Goal: Task Accomplishment & Management: Manage account settings

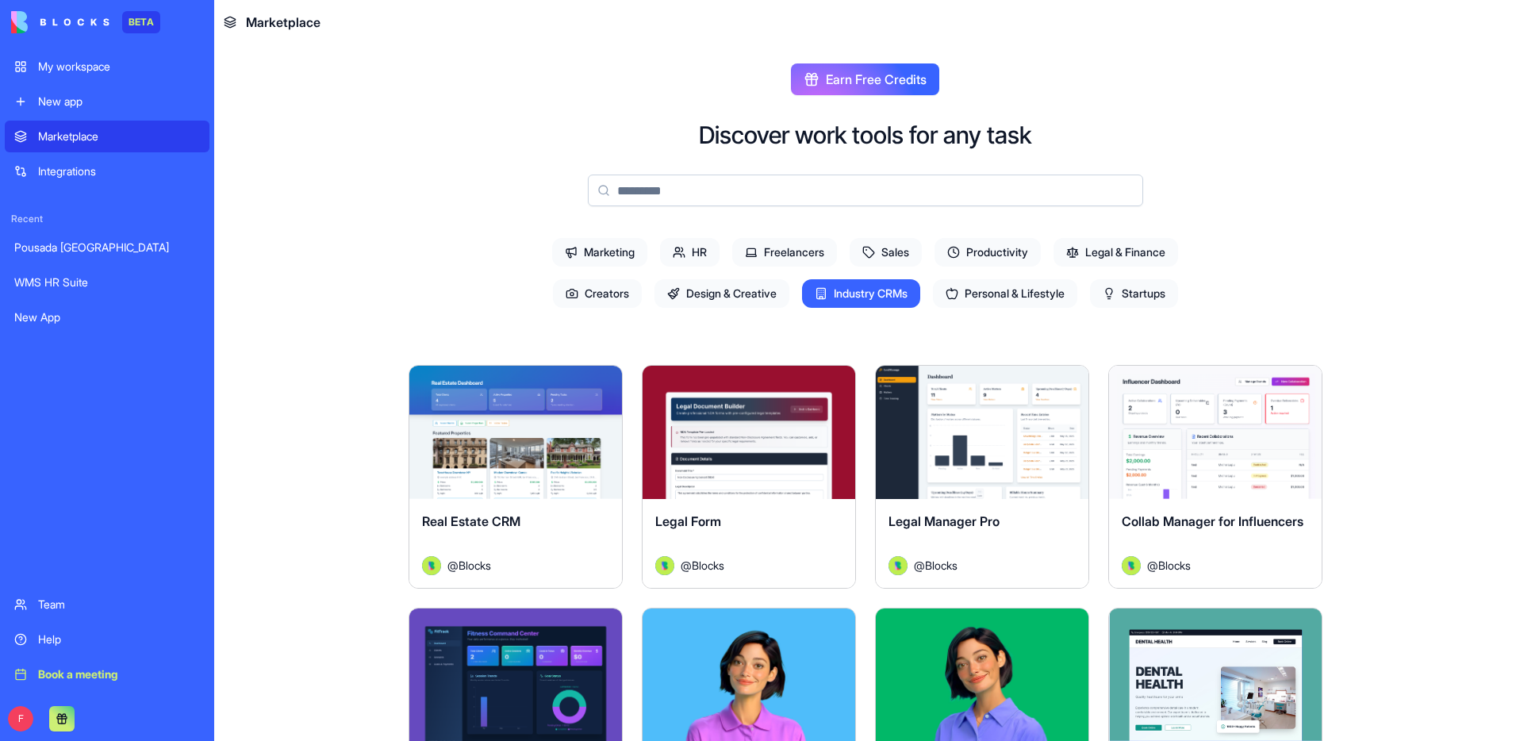
click at [81, 141] on div "Marketplace" at bounding box center [119, 136] width 162 height 16
click at [93, 256] on link "Pousada [GEOGRAPHIC_DATA]" at bounding box center [107, 248] width 205 height 32
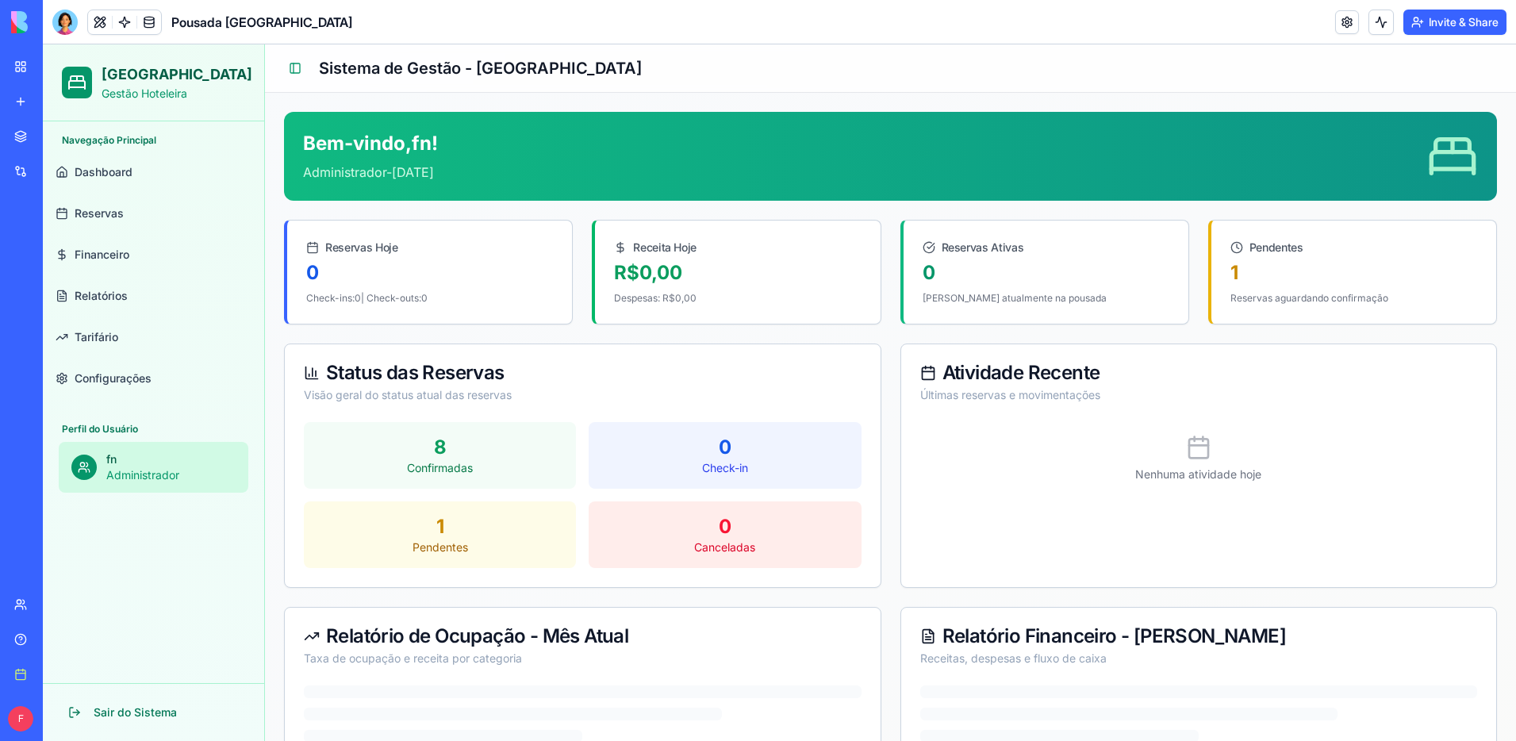
click at [145, 341] on link "Tarifário" at bounding box center [153, 337] width 209 height 38
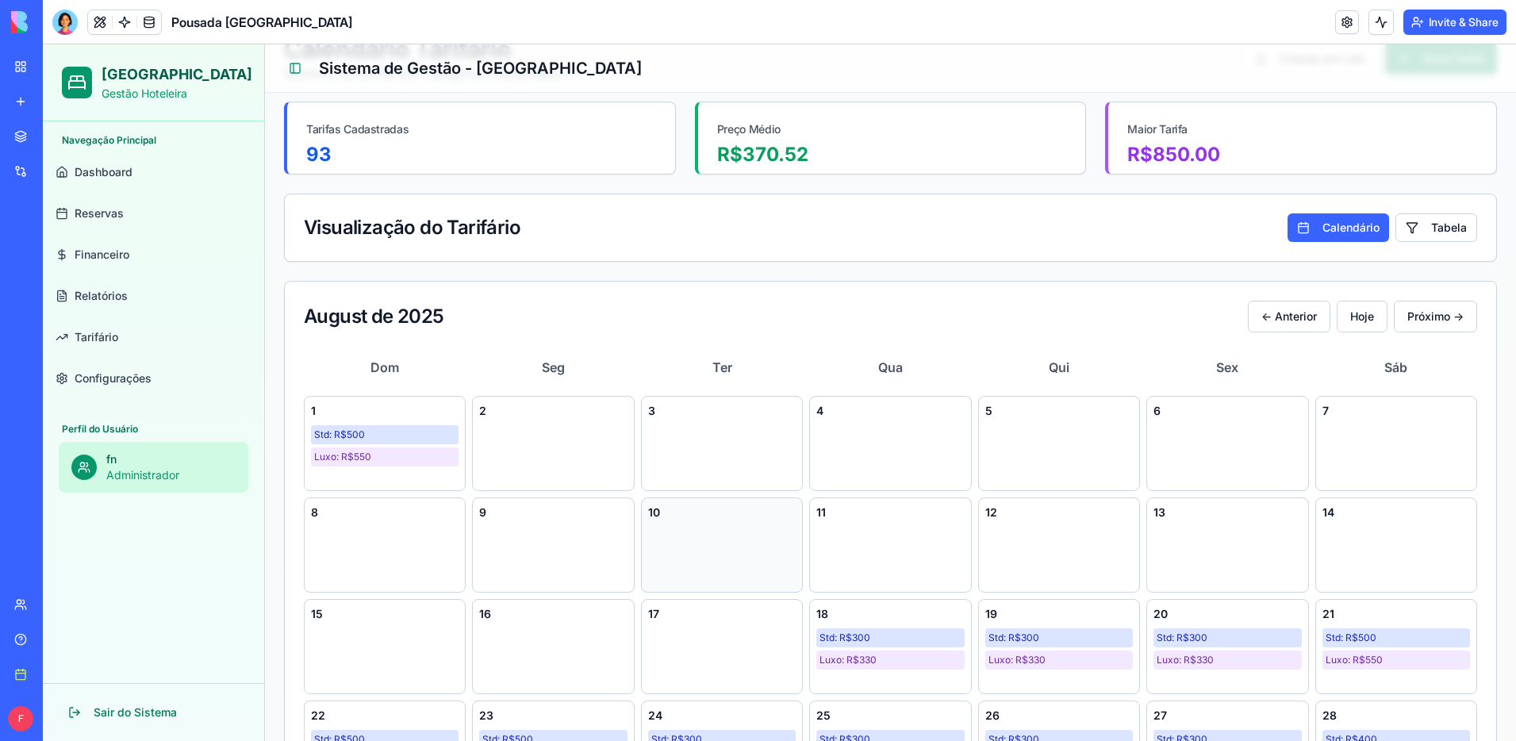
scroll to position [79, 0]
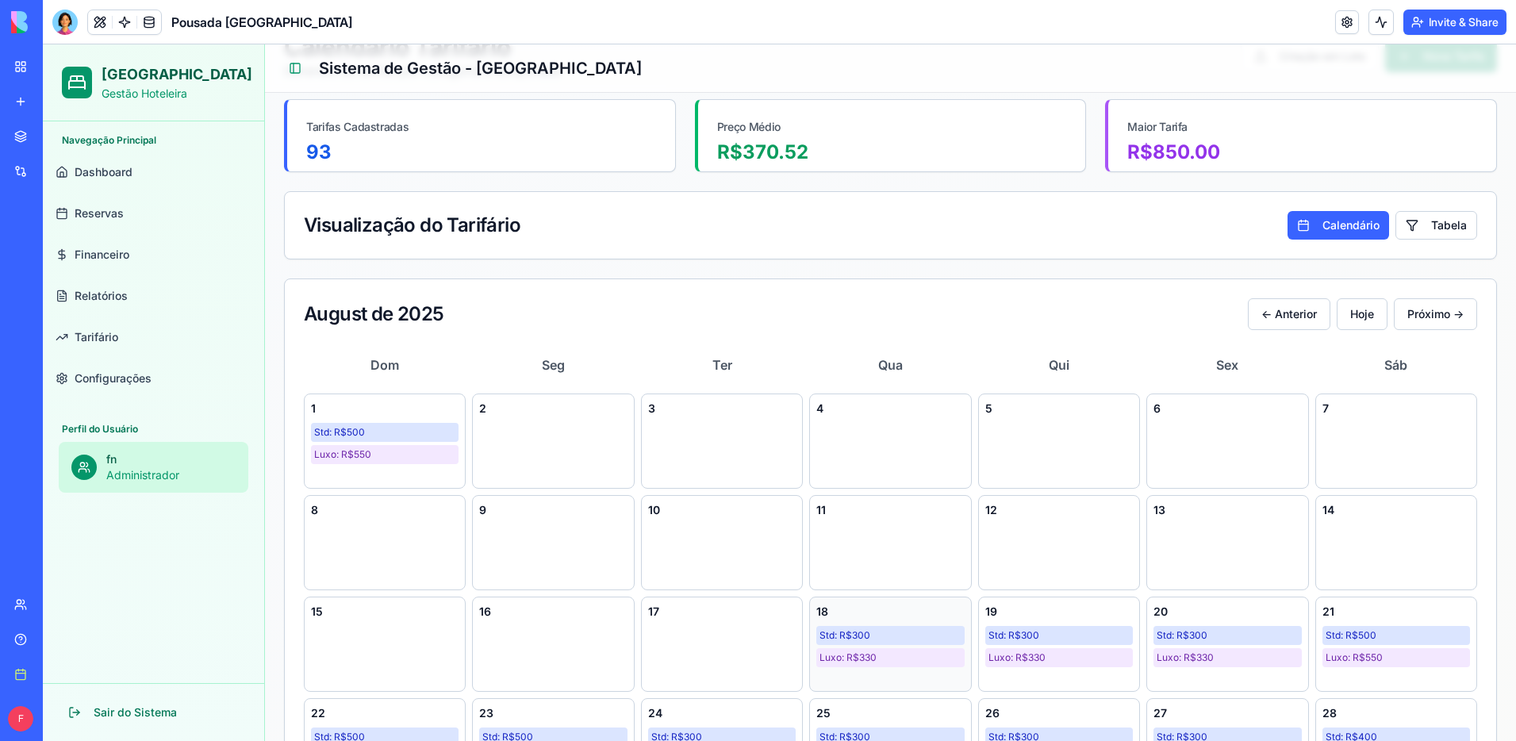
click at [917, 655] on div "Luxo: R$ 330" at bounding box center [890, 657] width 148 height 19
click at [99, 28] on button at bounding box center [100, 22] width 24 height 24
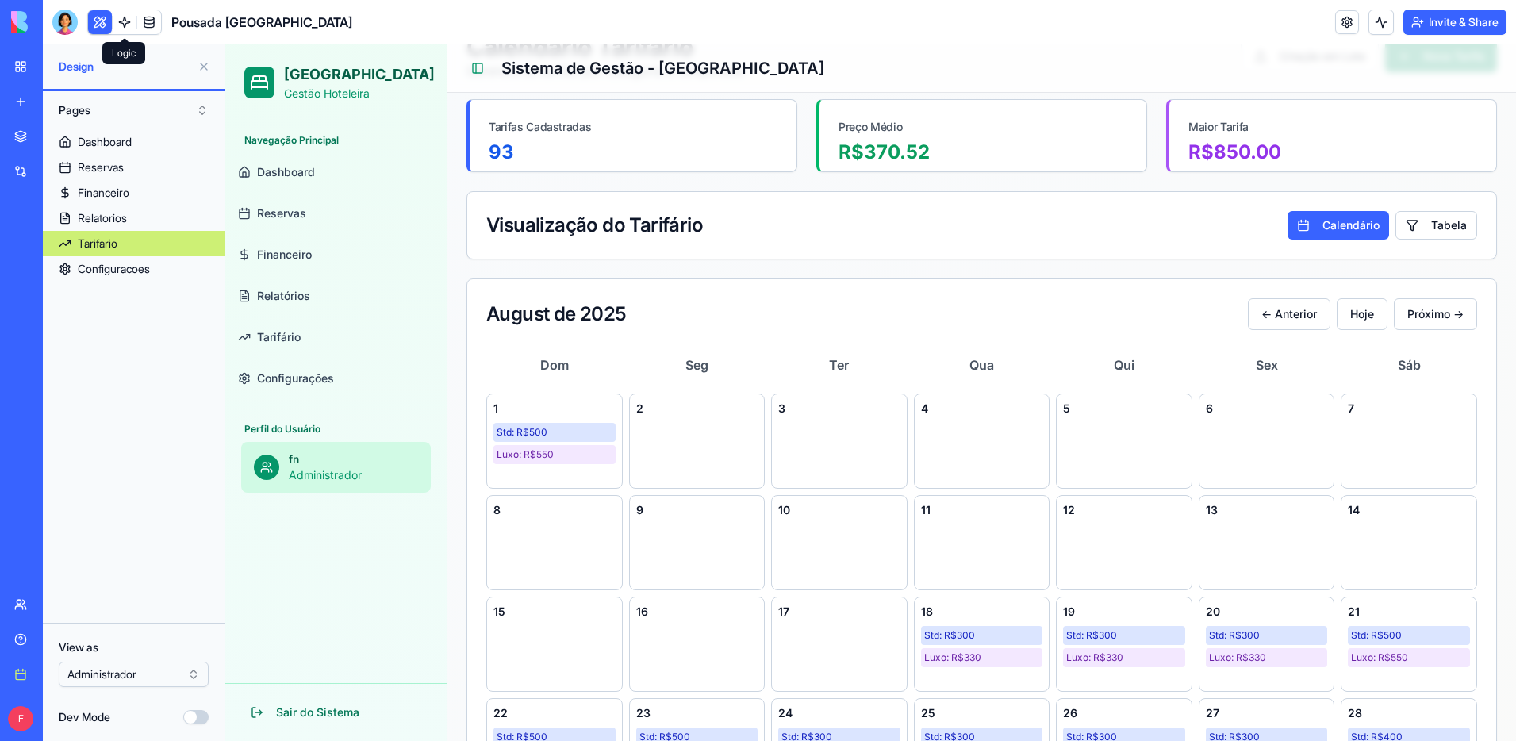
click at [118, 25] on link at bounding box center [125, 22] width 24 height 24
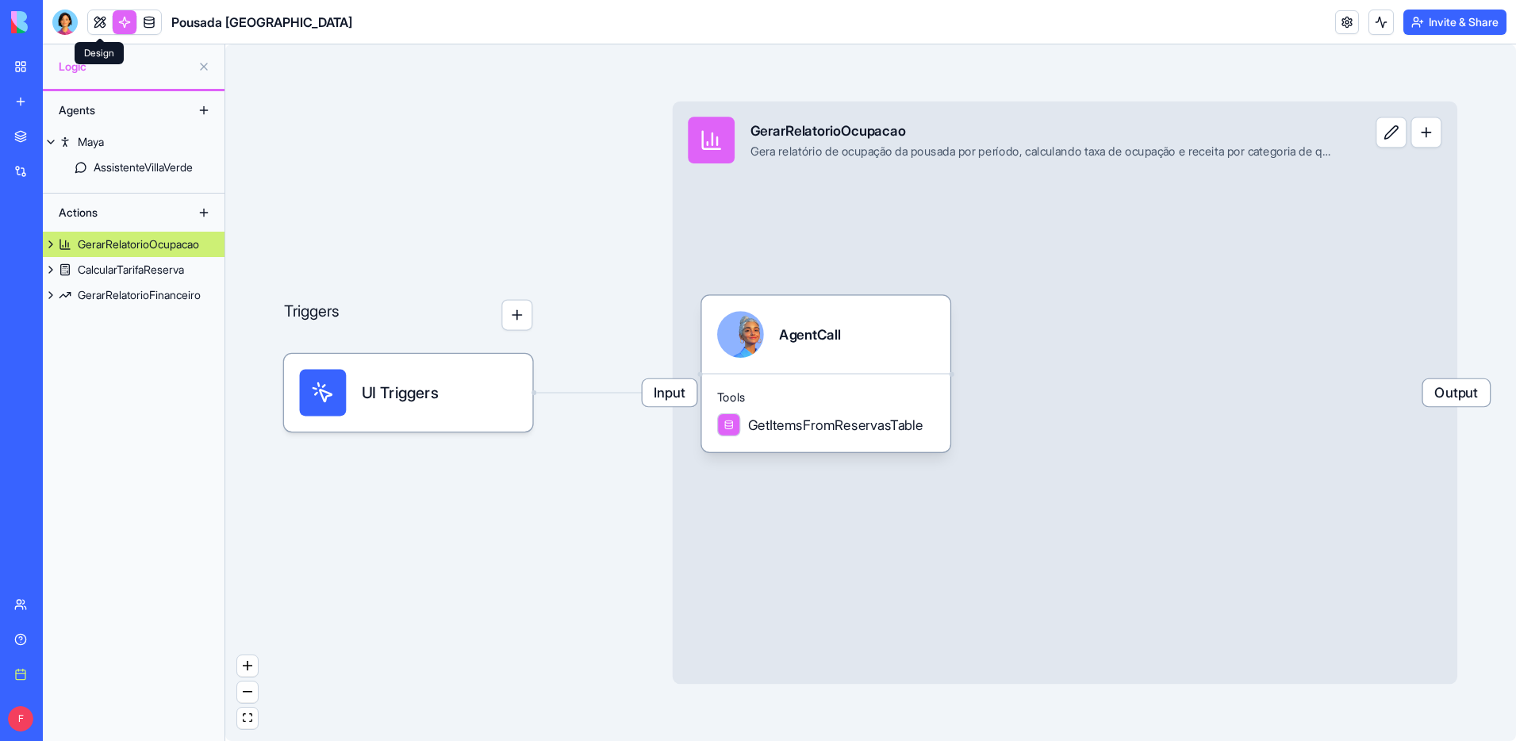
click at [97, 22] on link at bounding box center [100, 22] width 24 height 24
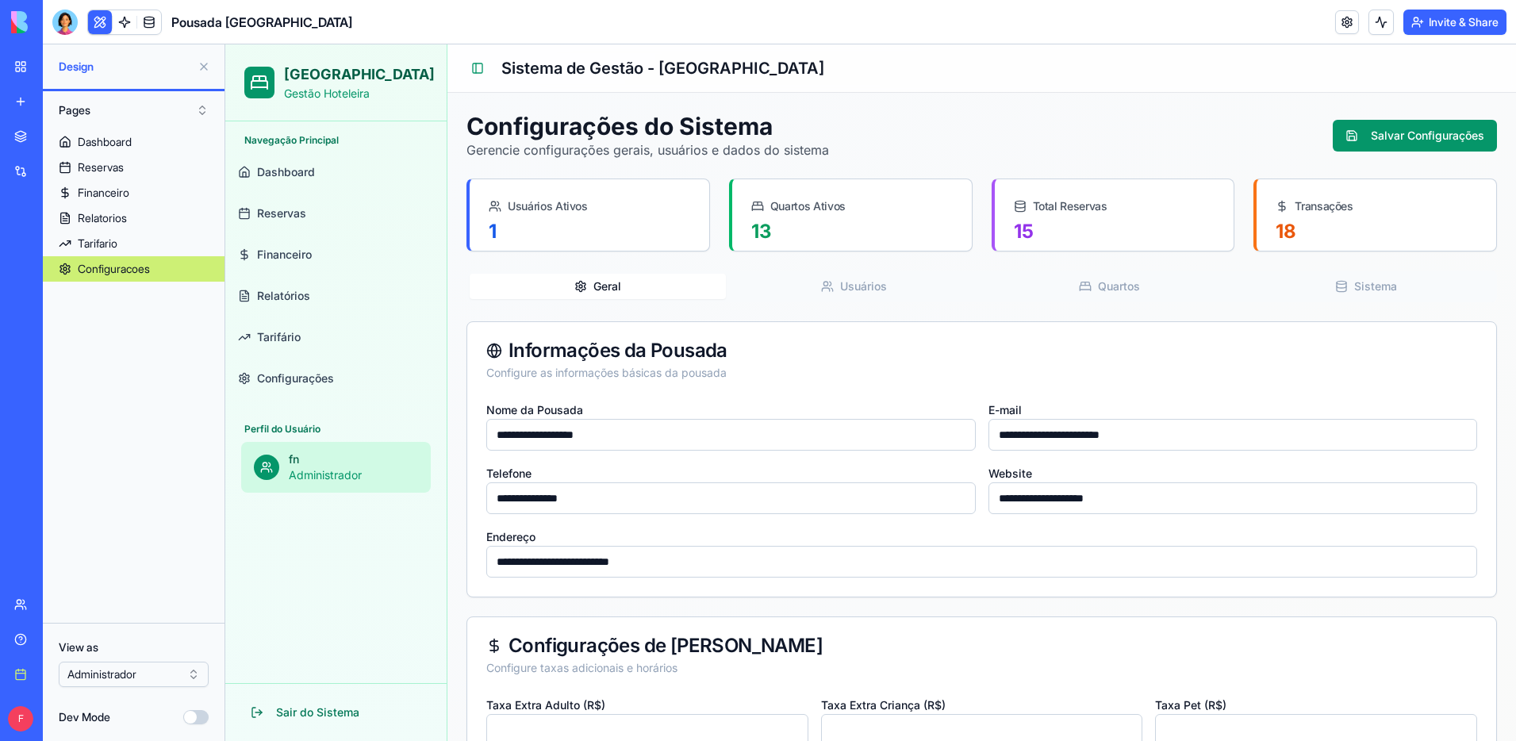
click at [103, 63] on span "Design" at bounding box center [125, 67] width 132 height 16
click at [200, 62] on button at bounding box center [203, 66] width 25 height 25
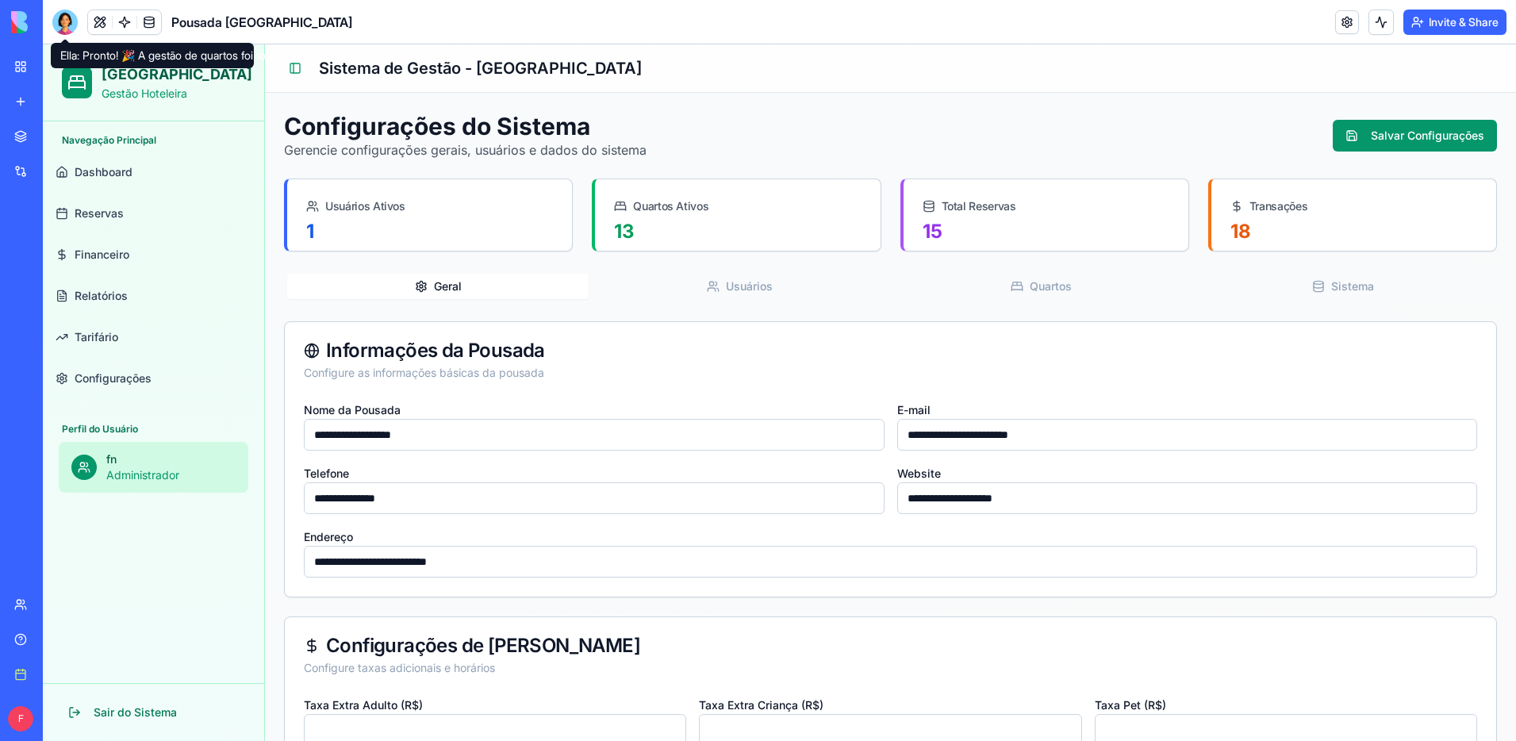
click at [66, 25] on div at bounding box center [64, 22] width 25 height 25
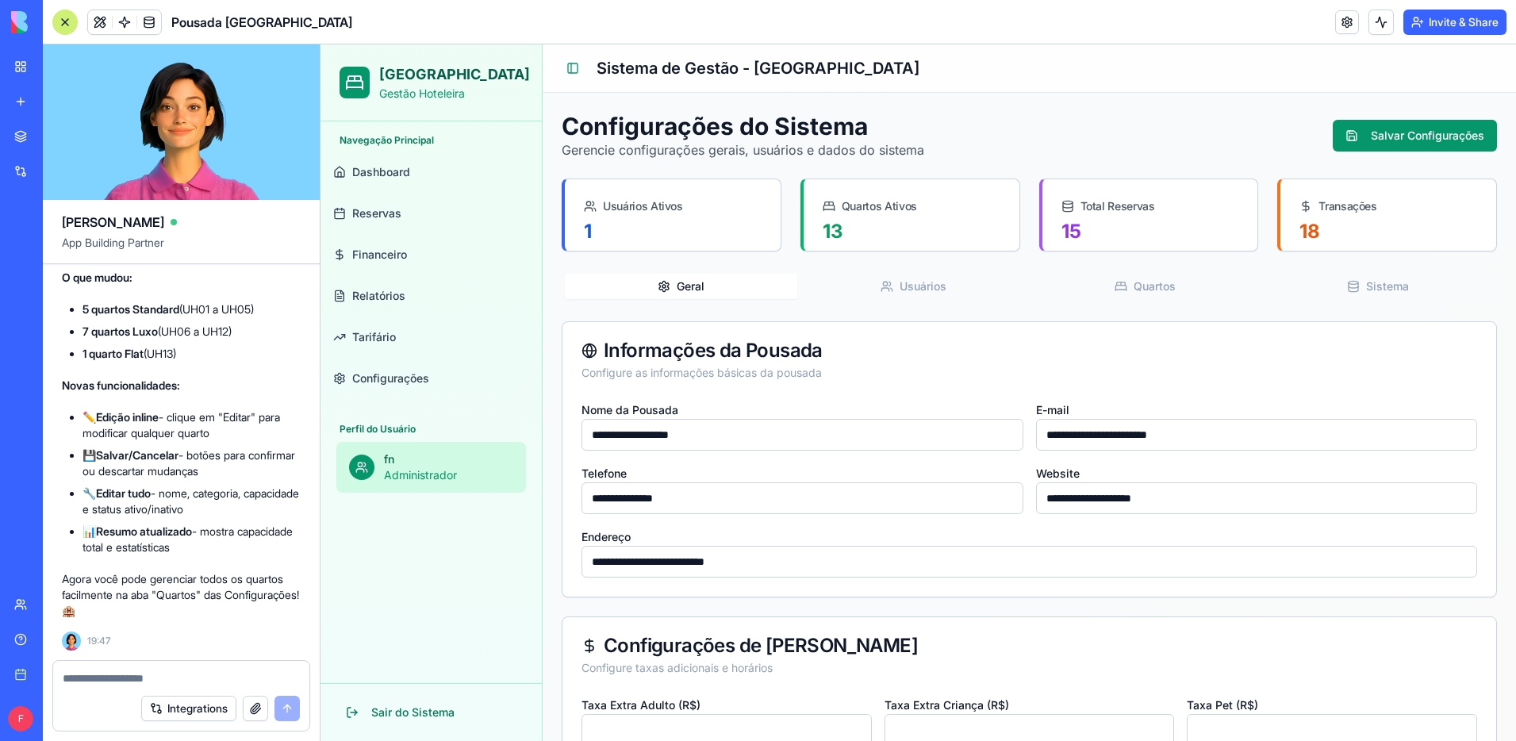
click at [202, 670] on textarea at bounding box center [181, 678] width 237 height 16
click at [432, 340] on link "Tarifário" at bounding box center [431, 337] width 209 height 38
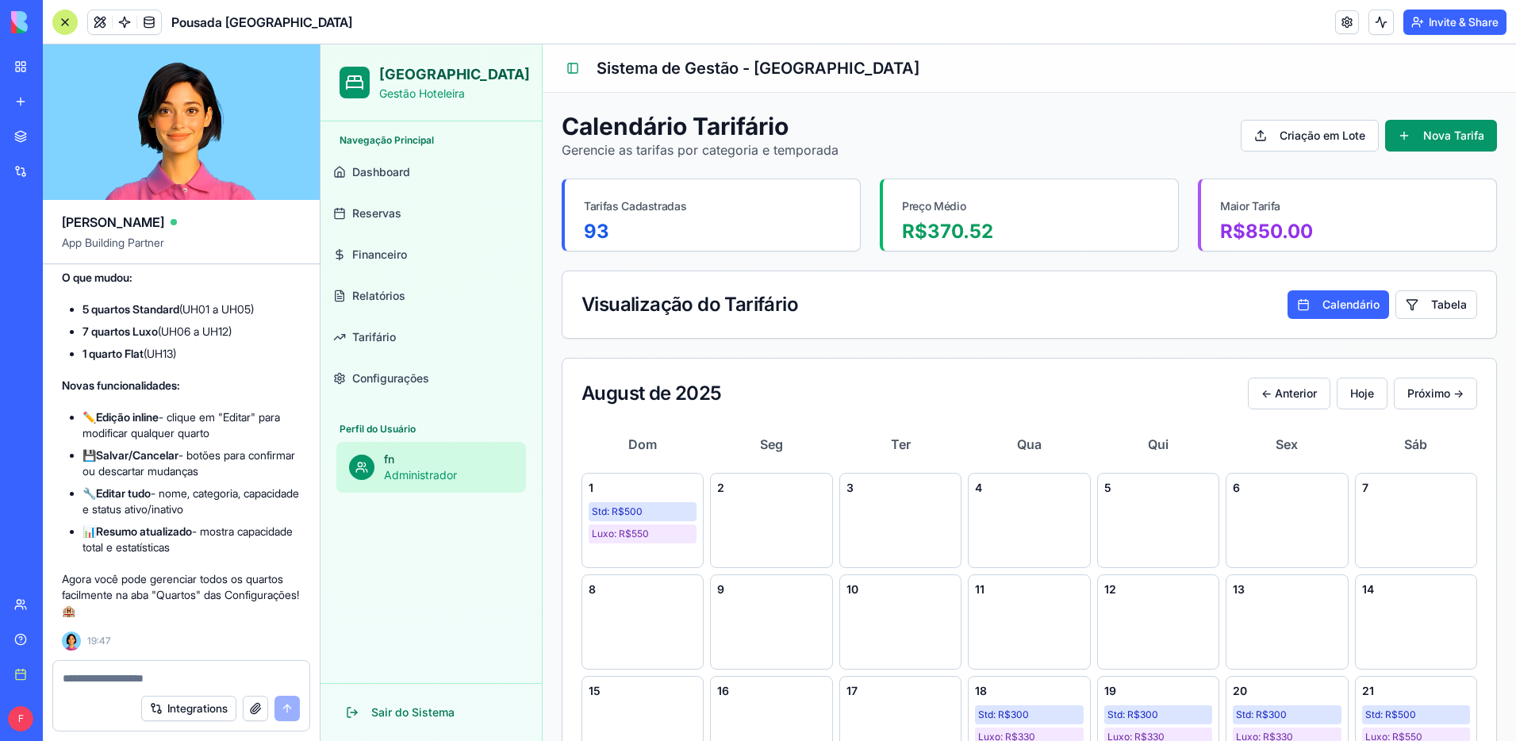
click at [180, 670] on textarea at bounding box center [181, 678] width 237 height 16
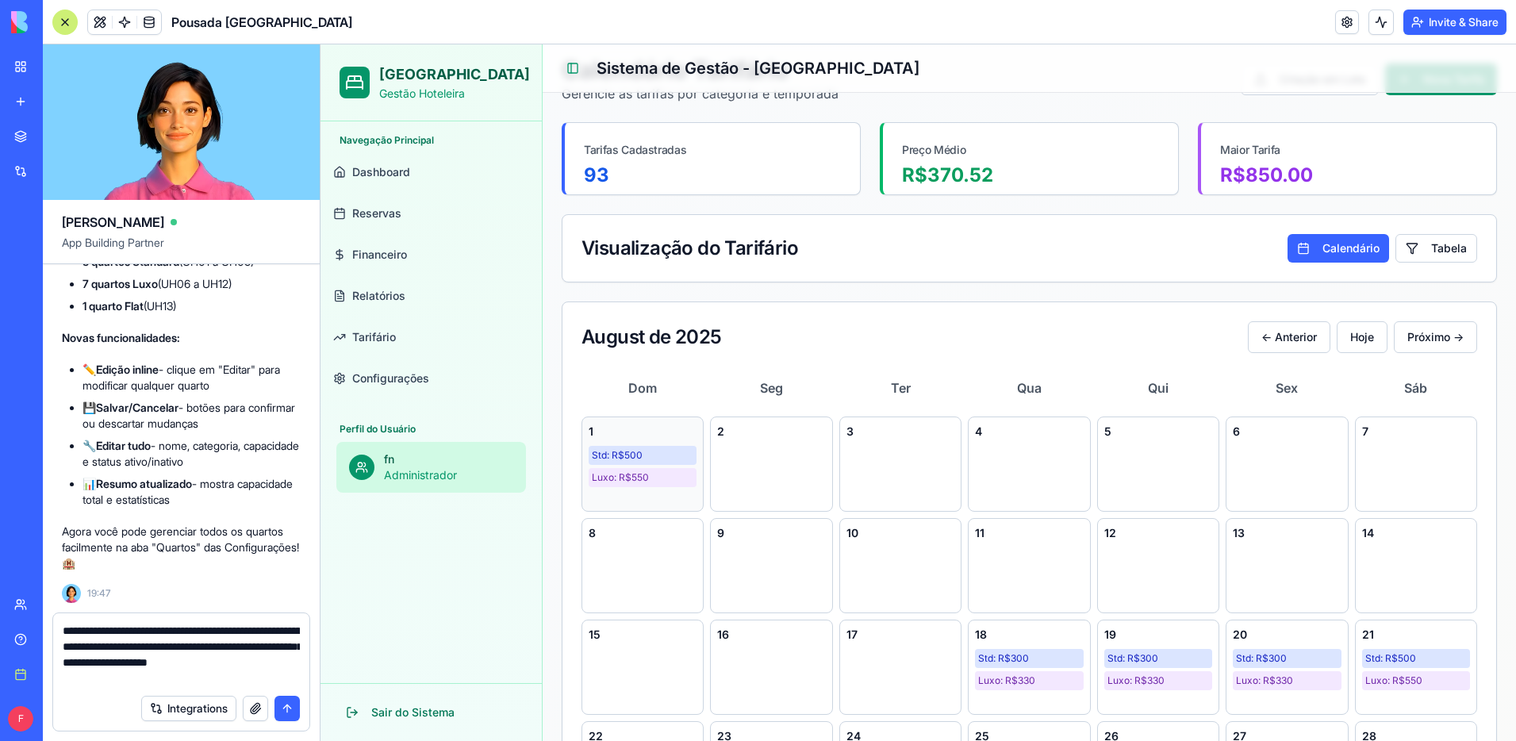
scroll to position [65, 0]
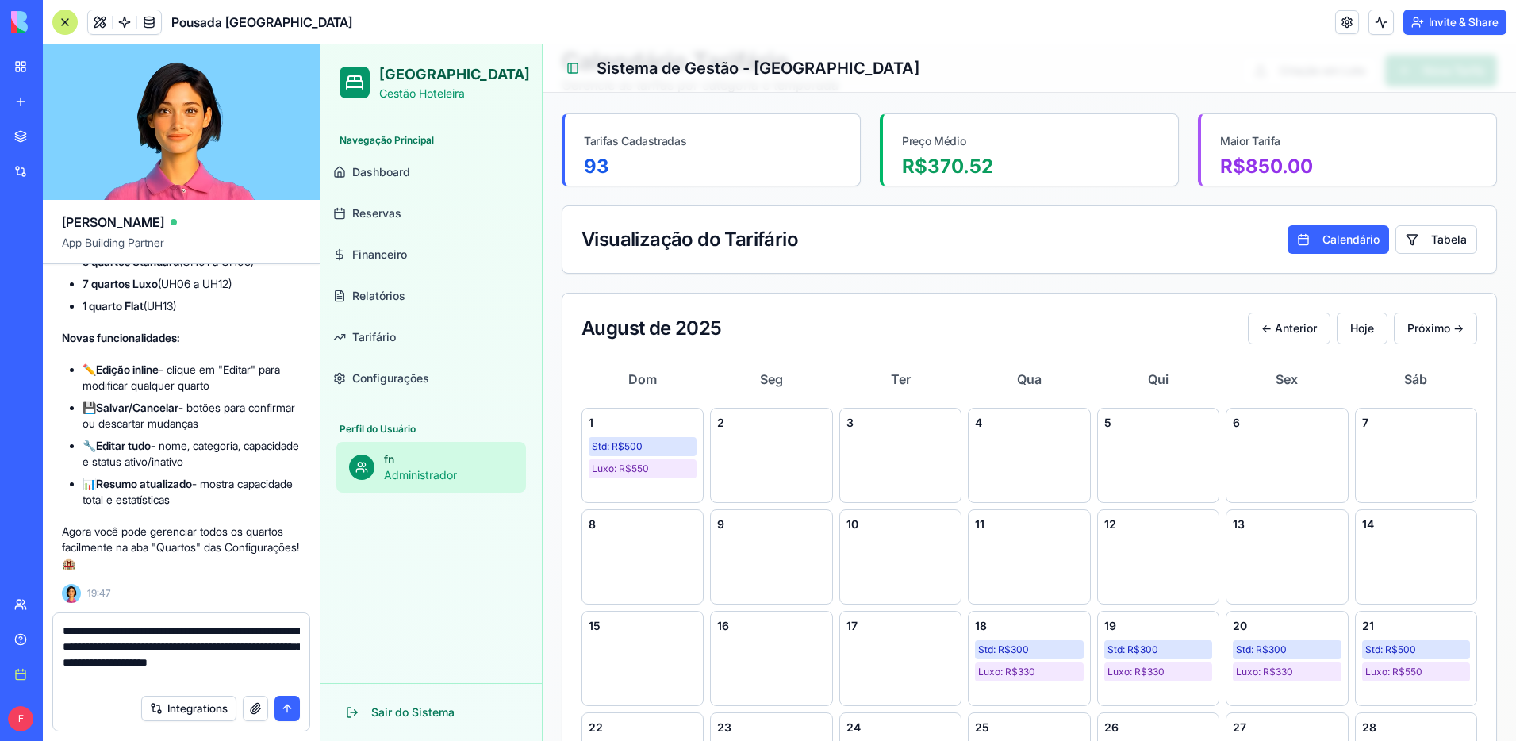
type textarea "**********"
click at [258, 710] on button "button" at bounding box center [255, 708] width 25 height 25
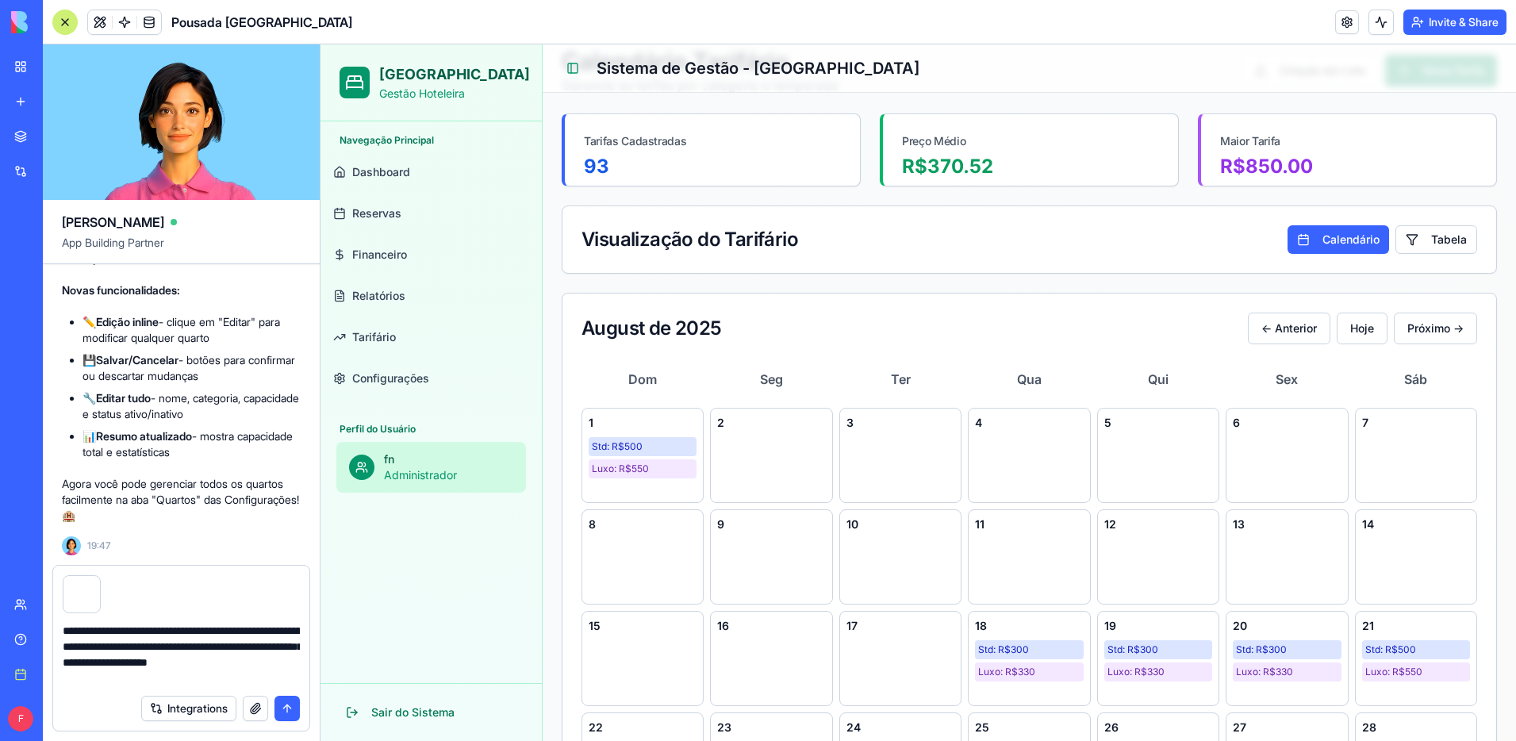
click at [286, 712] on button "submit" at bounding box center [286, 708] width 25 height 25
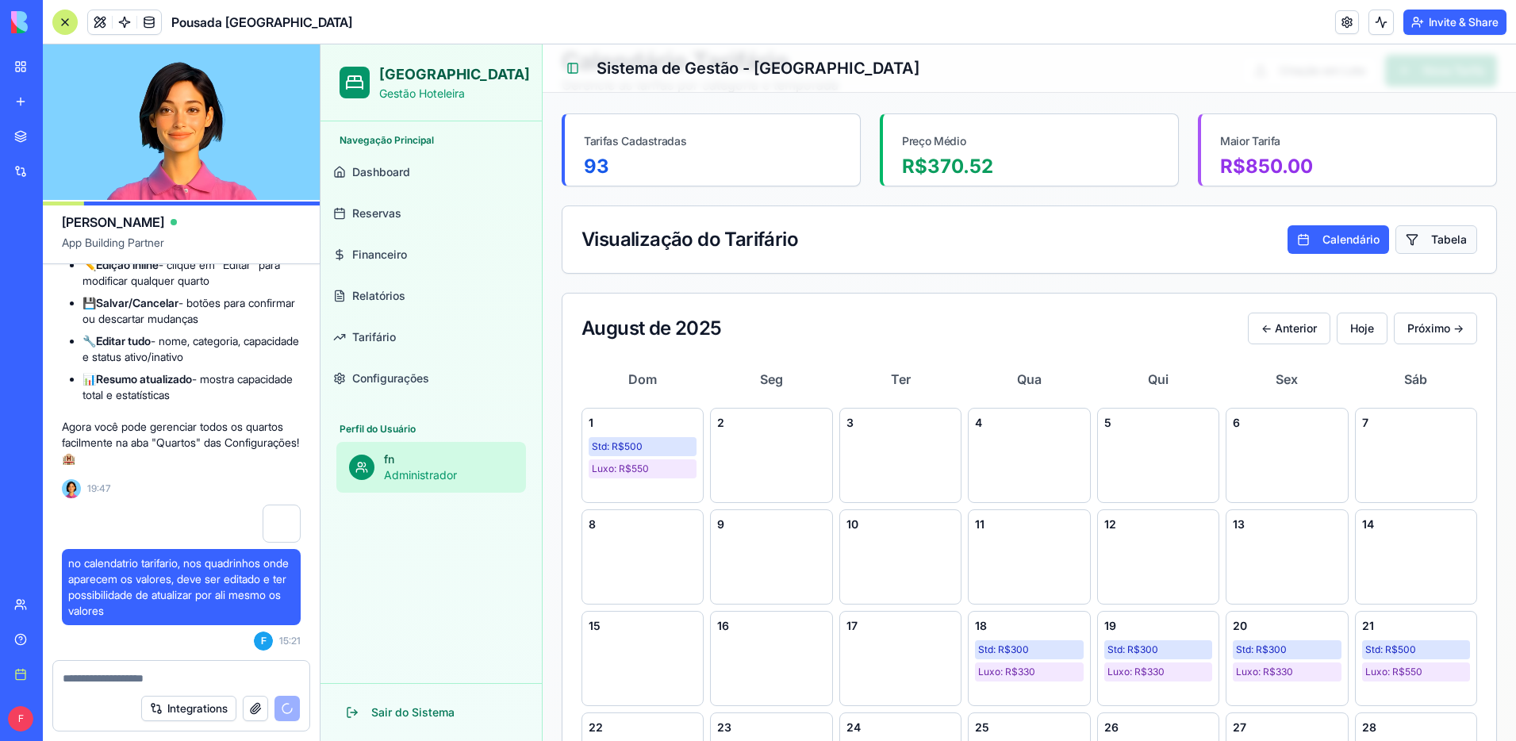
click at [1440, 242] on button "Tabela" at bounding box center [1436, 239] width 82 height 29
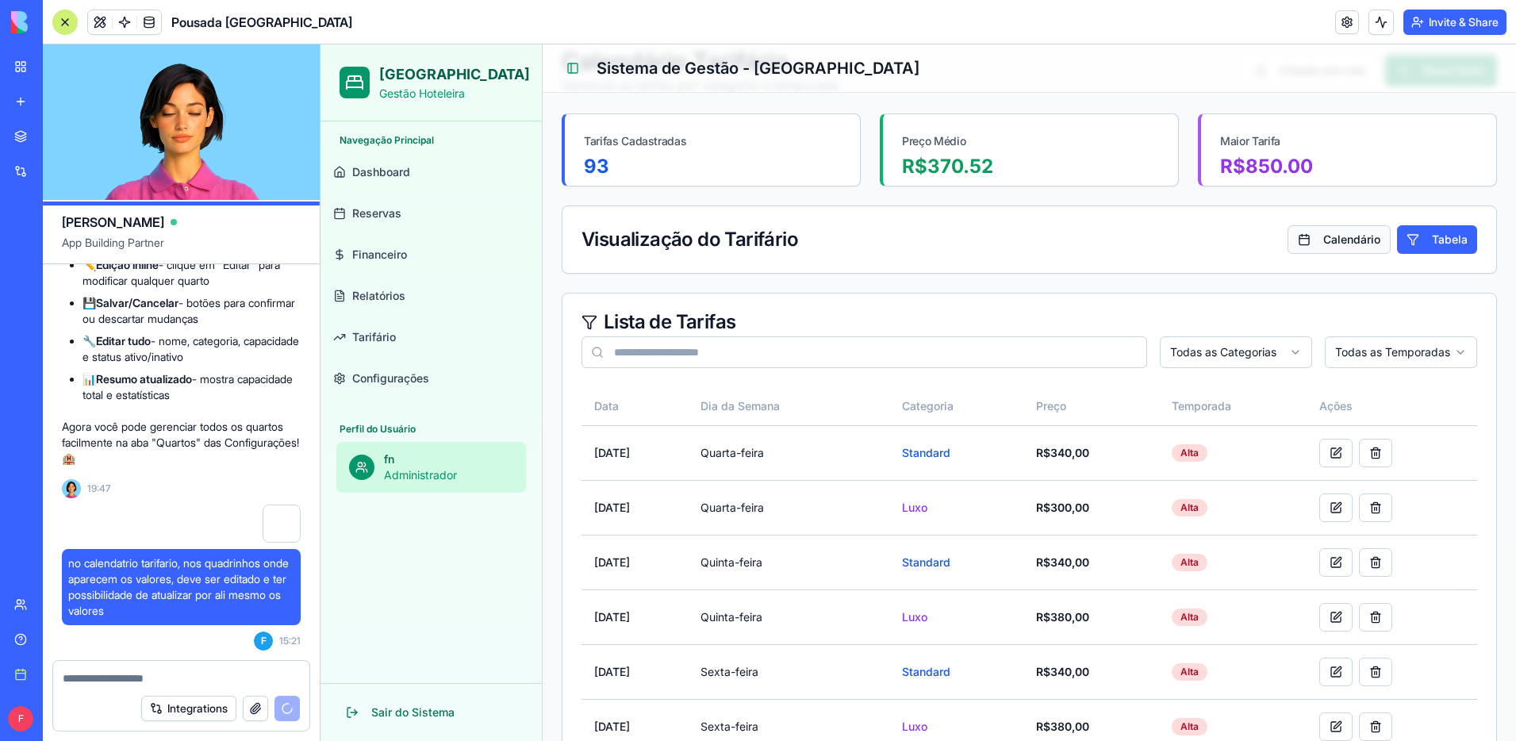
click at [1371, 243] on button "Calendário" at bounding box center [1338, 239] width 103 height 29
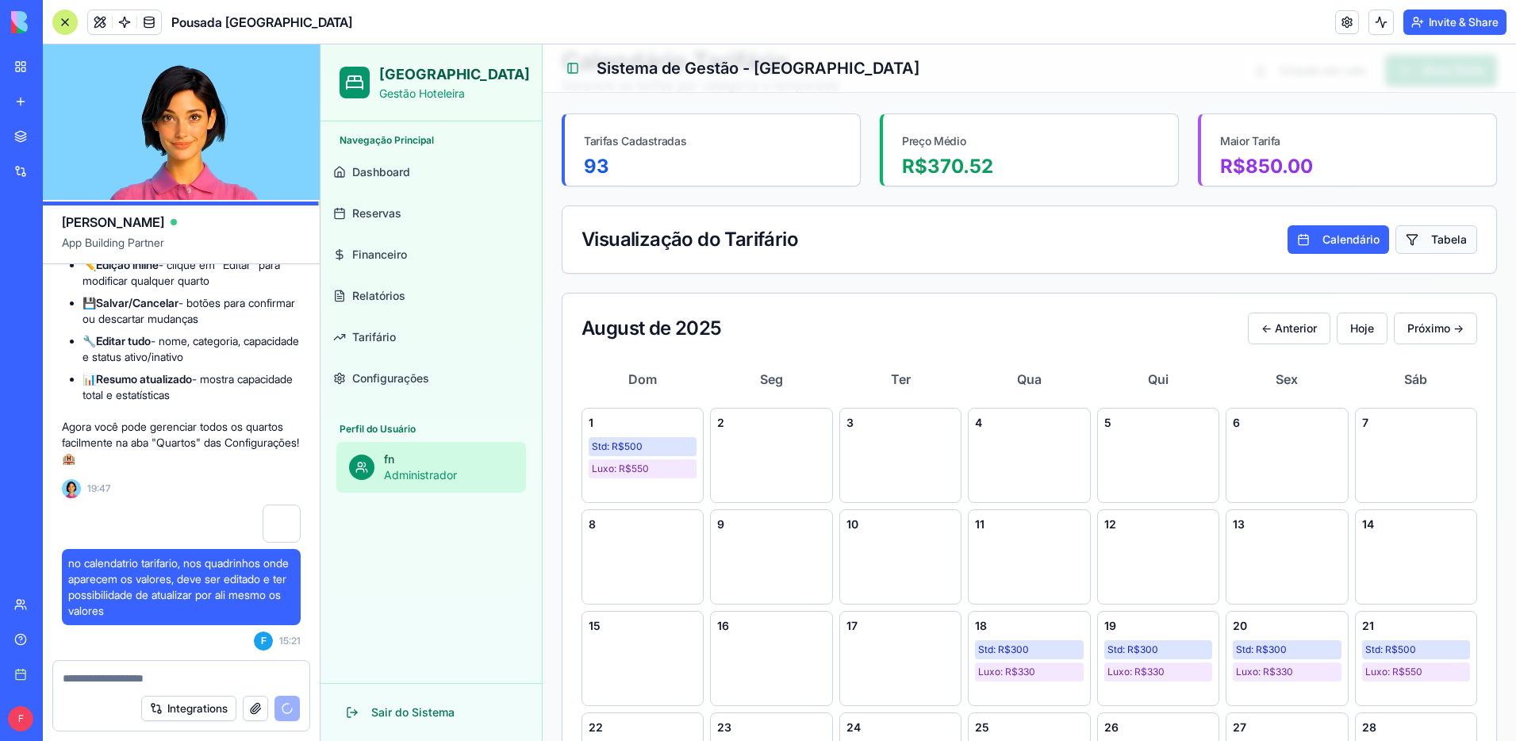
click at [1427, 244] on button "Tabela" at bounding box center [1436, 239] width 82 height 29
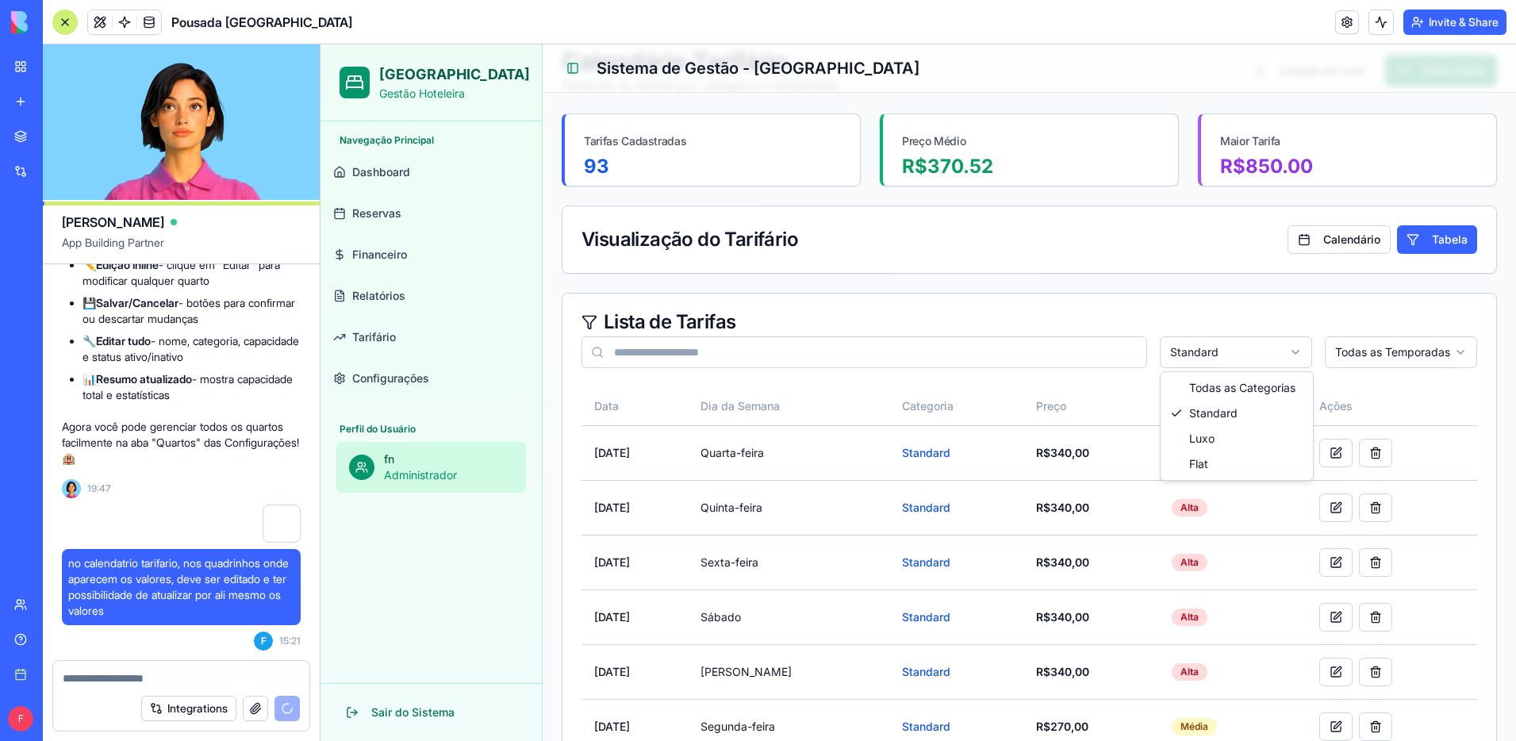
drag, startPoint x: 1240, startPoint y: 385, endPoint x: 1265, endPoint y: 383, distance: 25.5
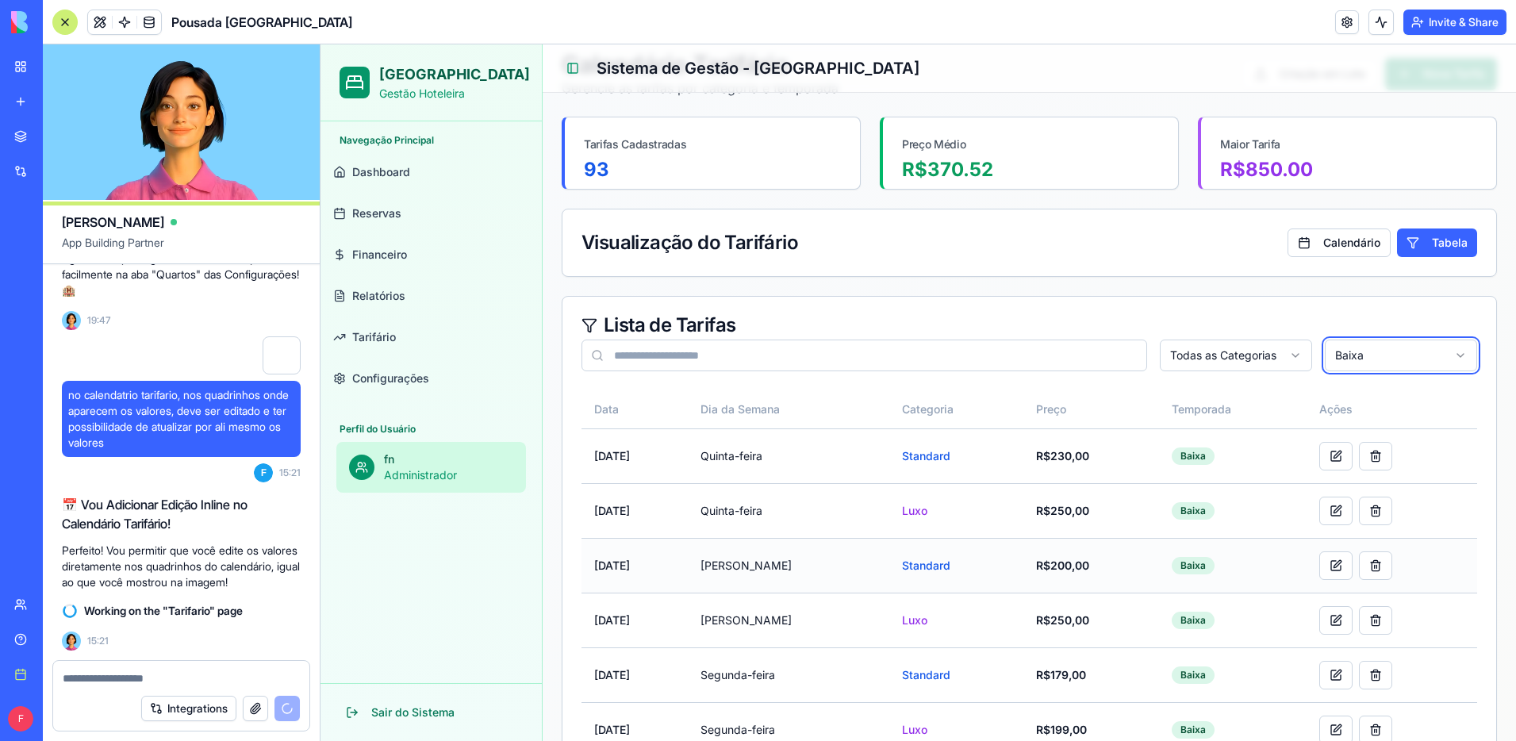
scroll to position [52, 0]
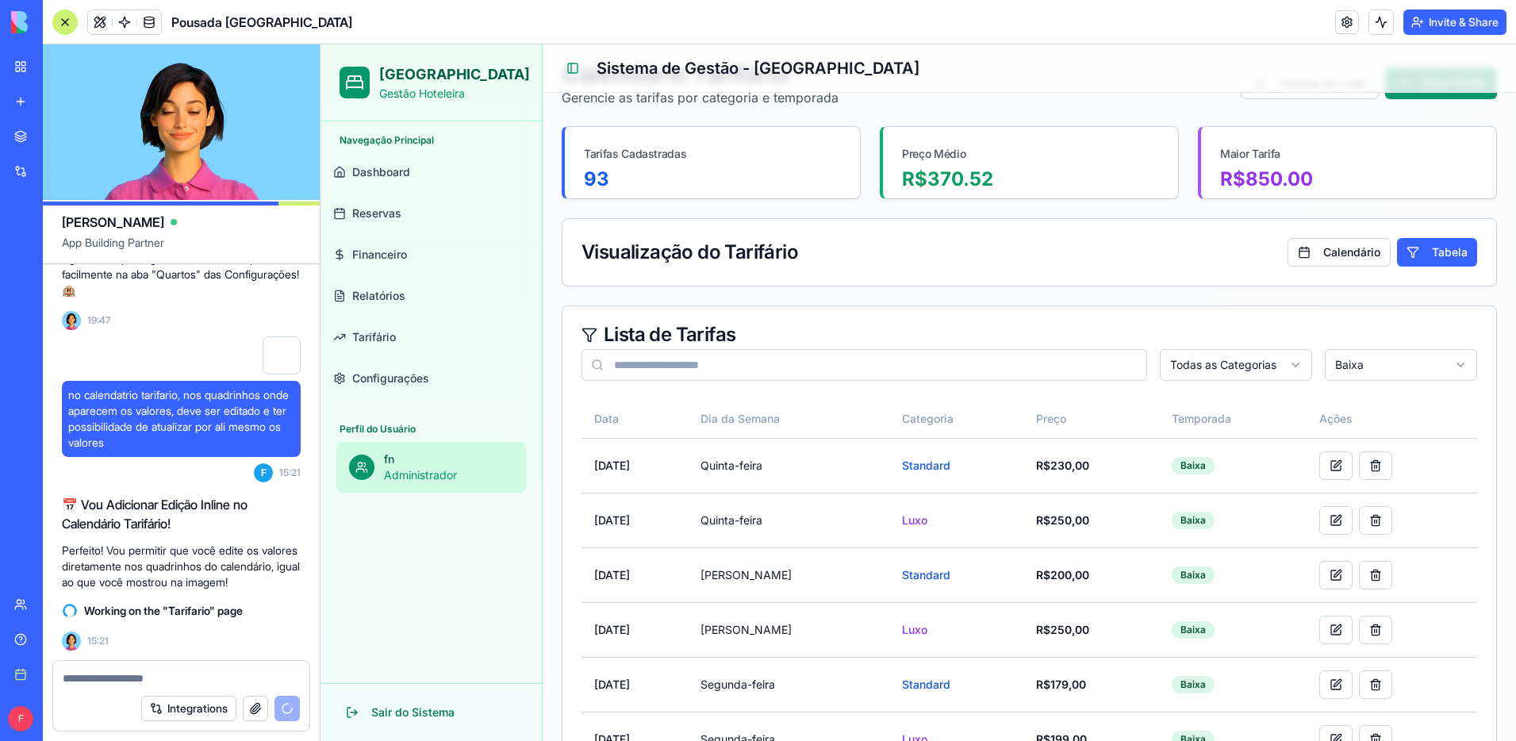
click at [1390, 370] on html "[GEOGRAPHIC_DATA] Gestão Hoteleira Navegação Principal Dashboard Reservas Finan…" at bounding box center [917, 453] width 1195 height 923
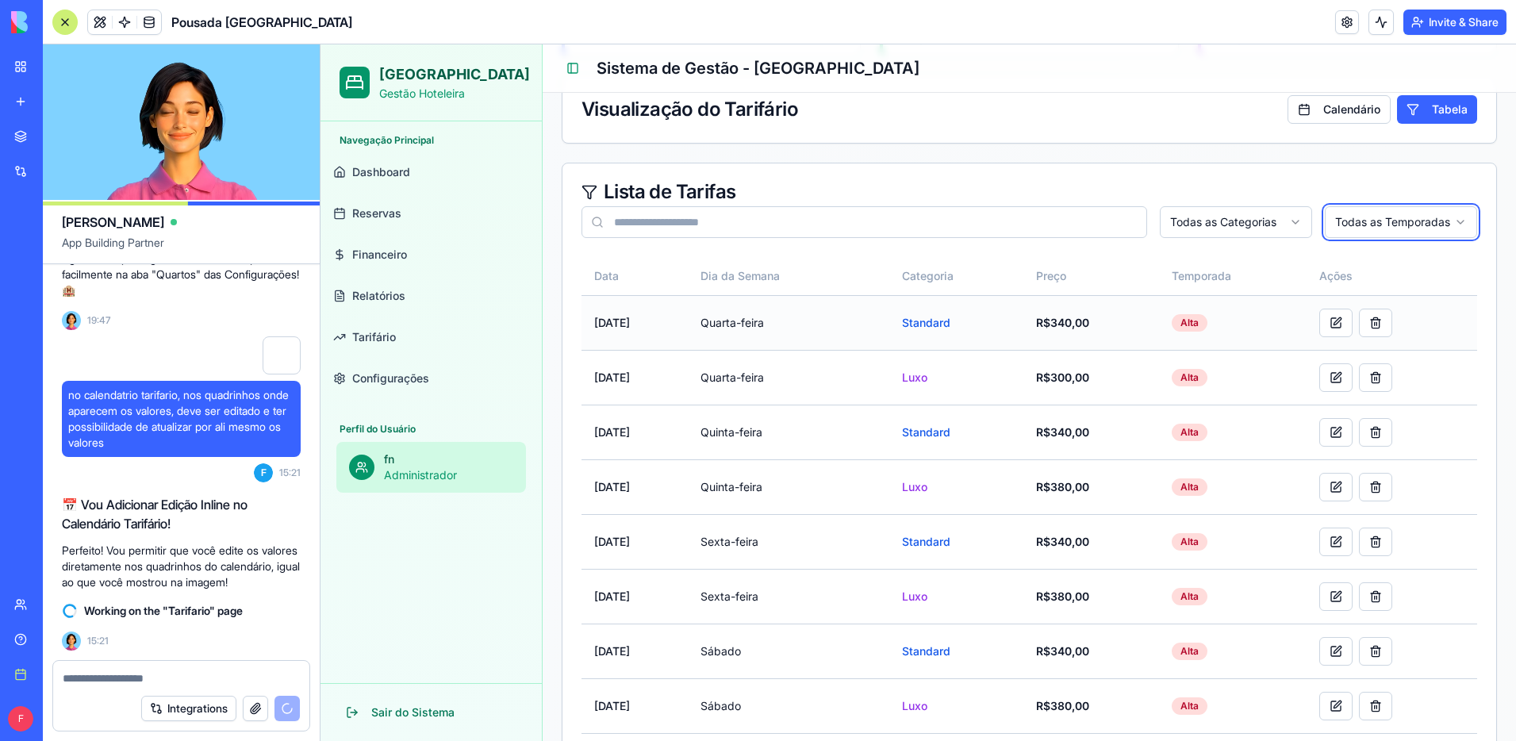
scroll to position [188, 0]
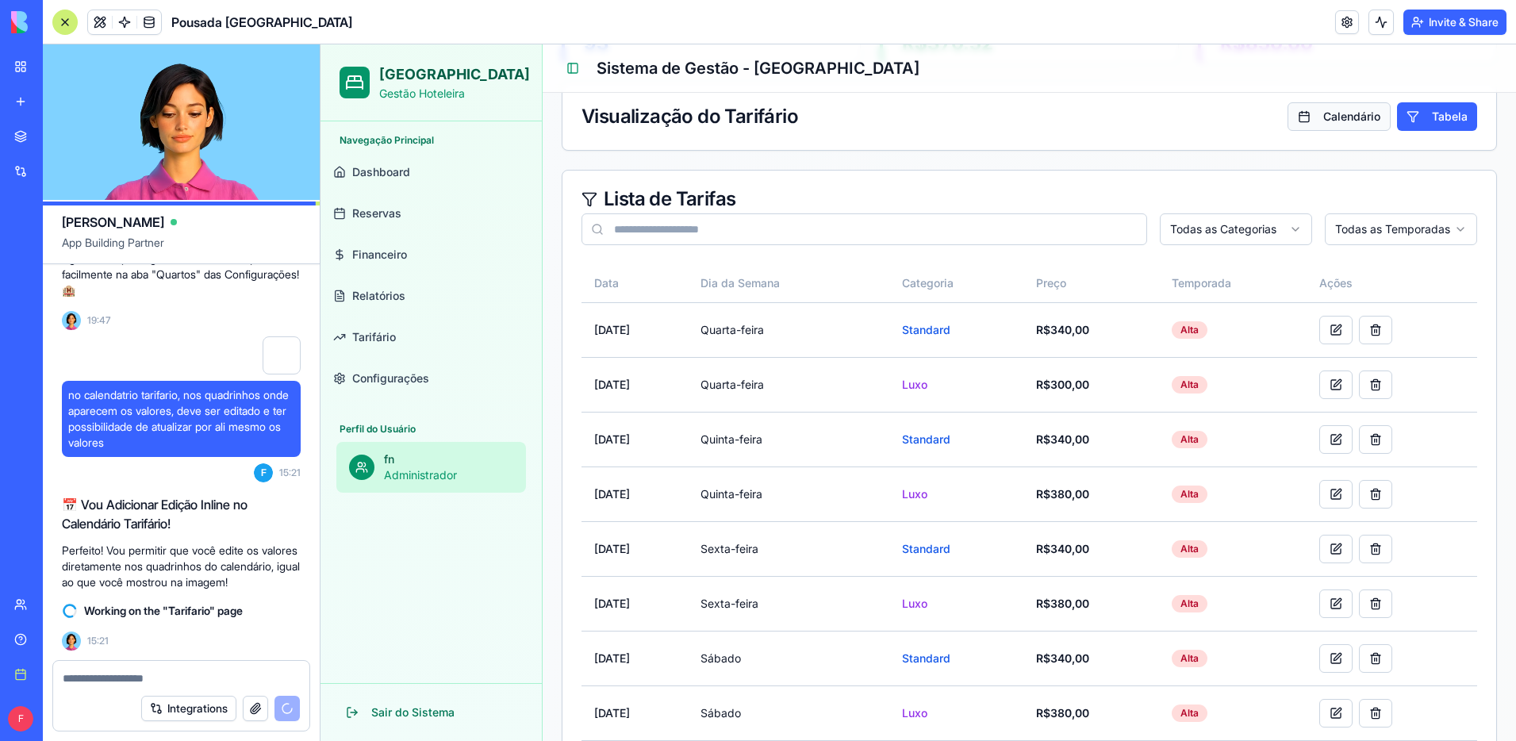
click at [1352, 130] on button "Calendário" at bounding box center [1338, 116] width 103 height 29
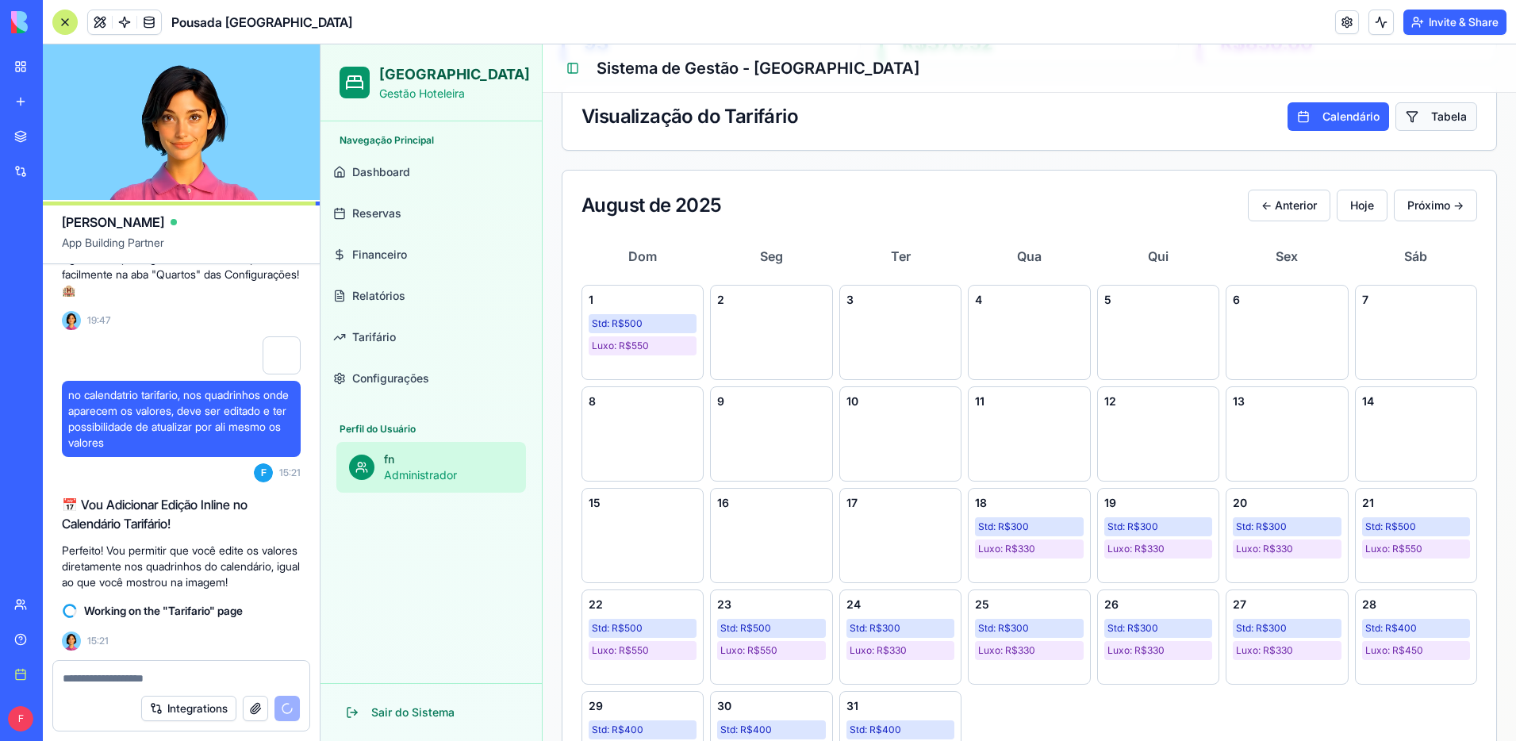
click at [1437, 125] on button "Tabela" at bounding box center [1436, 116] width 82 height 29
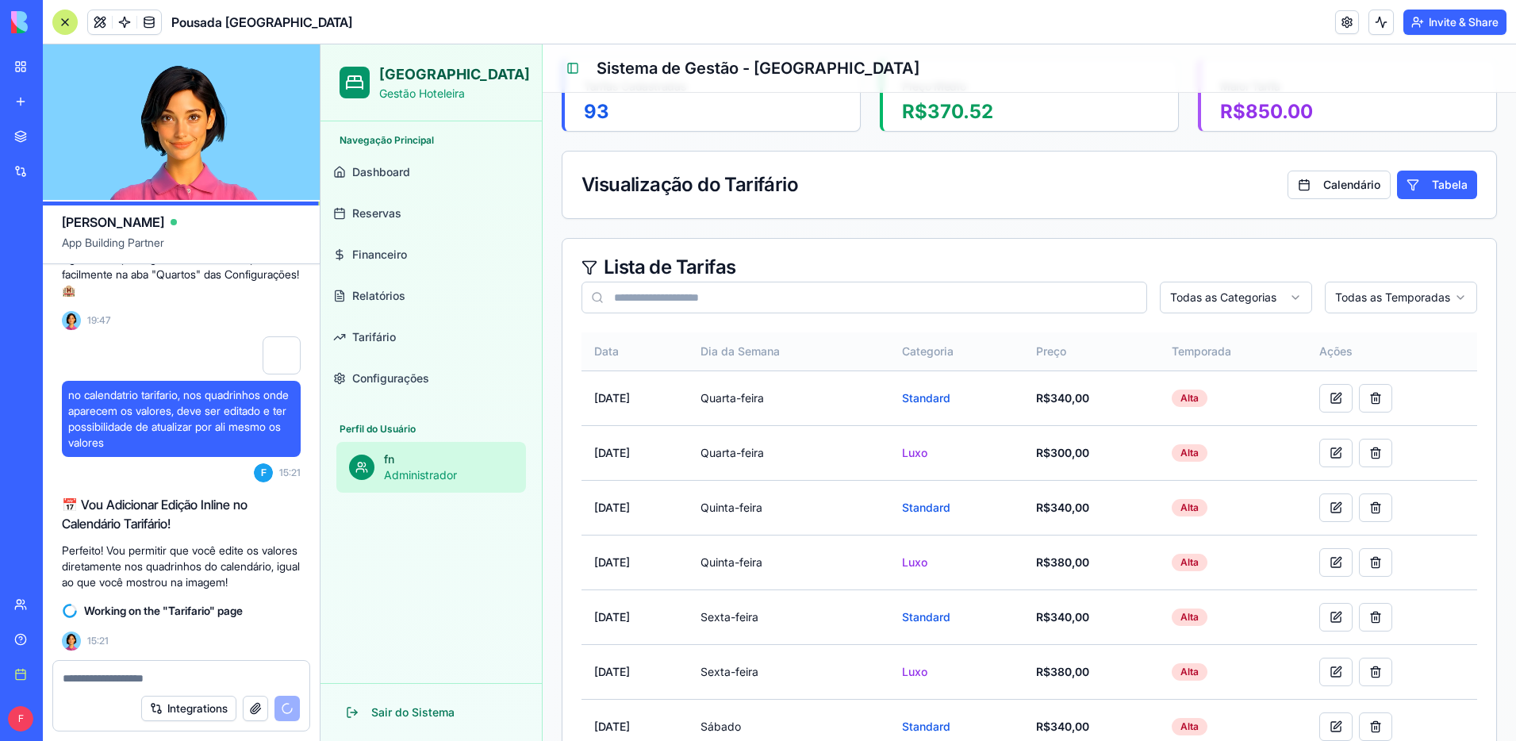
scroll to position [127, 0]
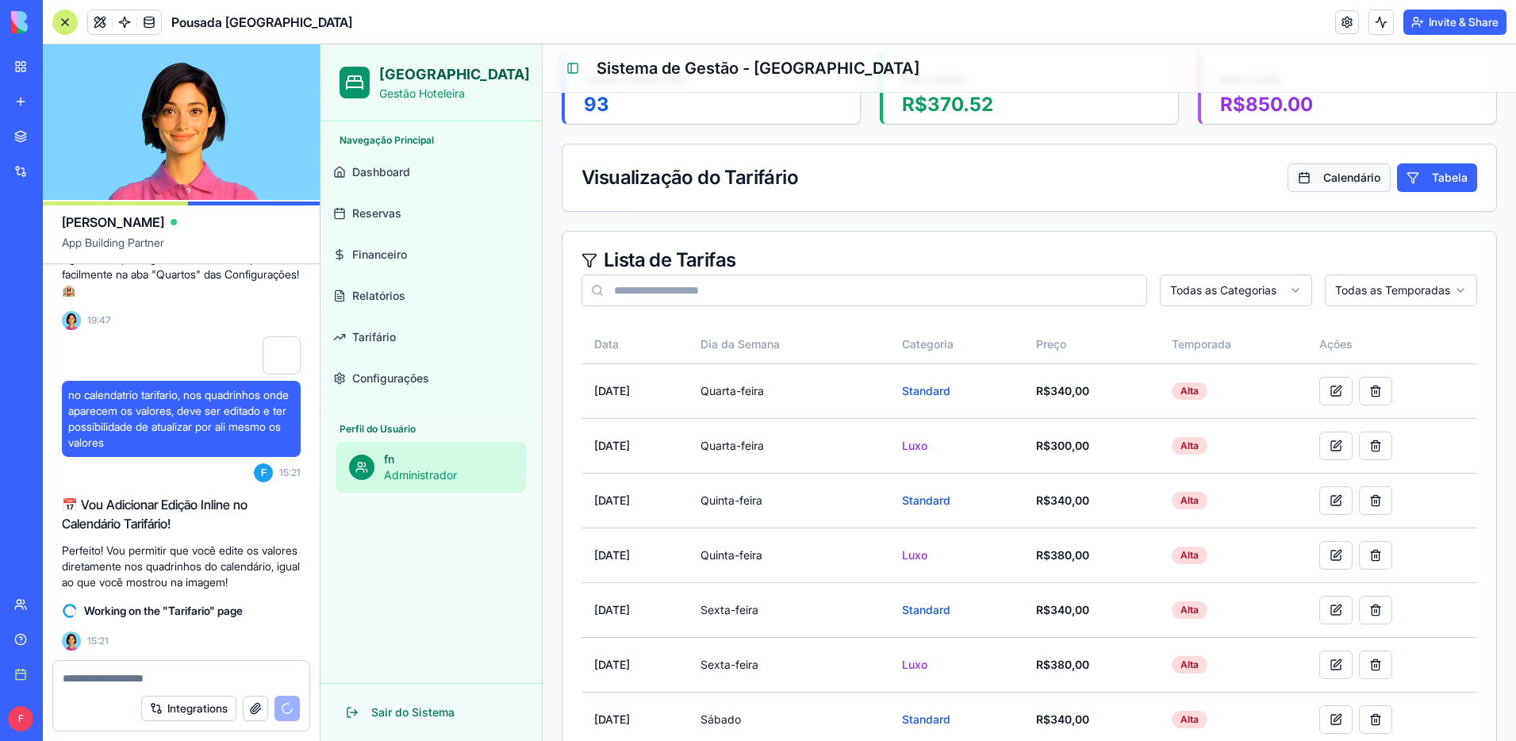
click at [1368, 175] on button "Calendário" at bounding box center [1338, 177] width 103 height 29
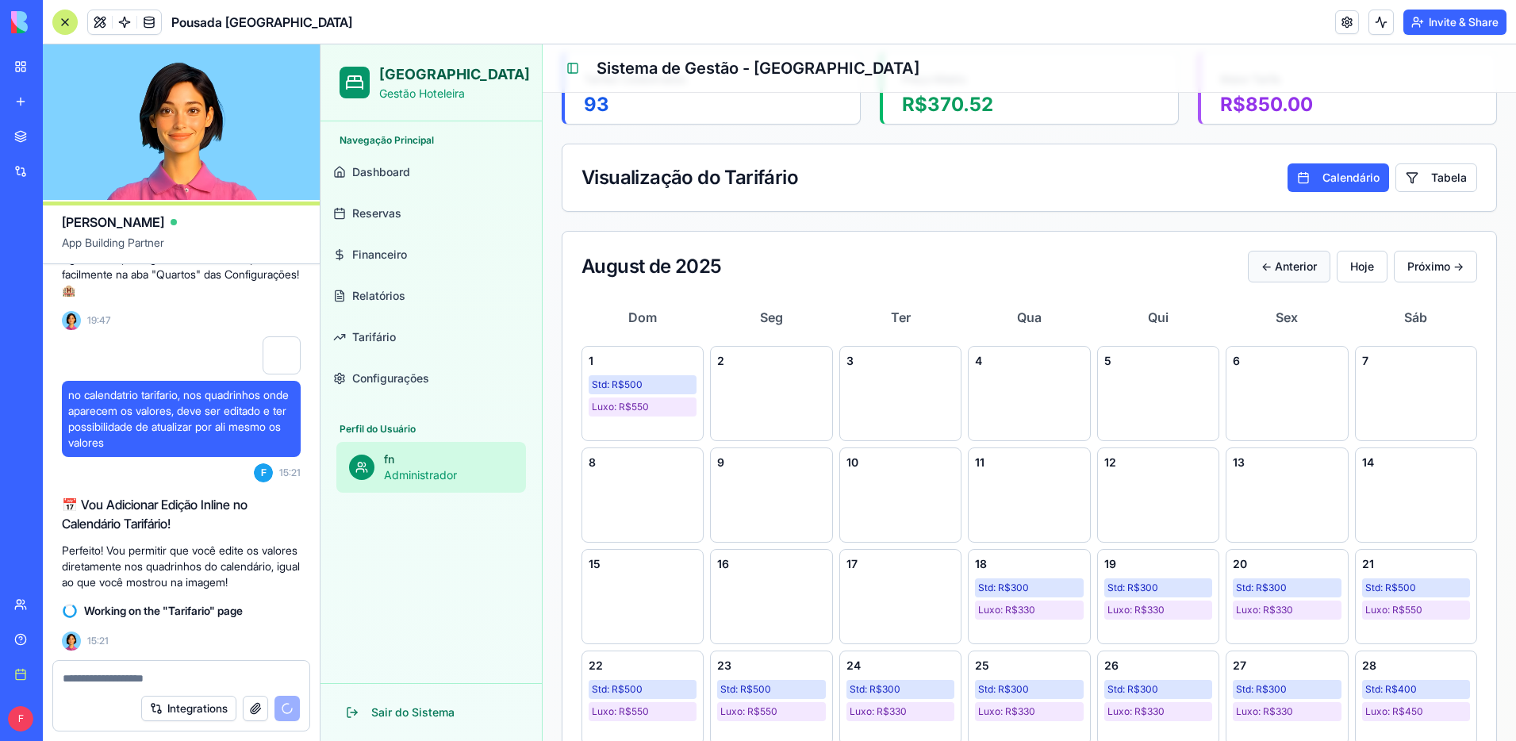
click at [1298, 274] on button "← Anterior" at bounding box center [1289, 267] width 82 height 32
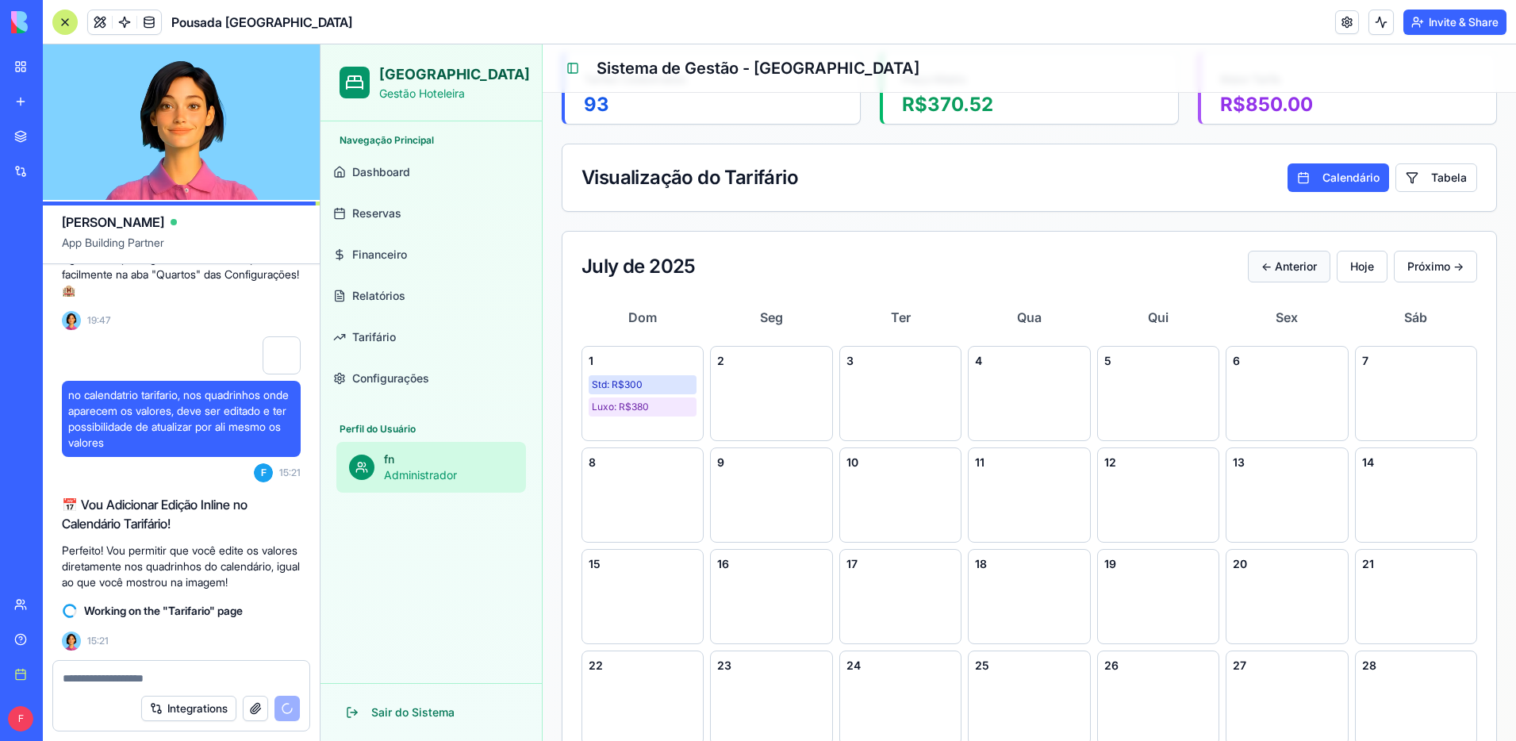
click at [1298, 274] on button "← Anterior" at bounding box center [1289, 267] width 82 height 32
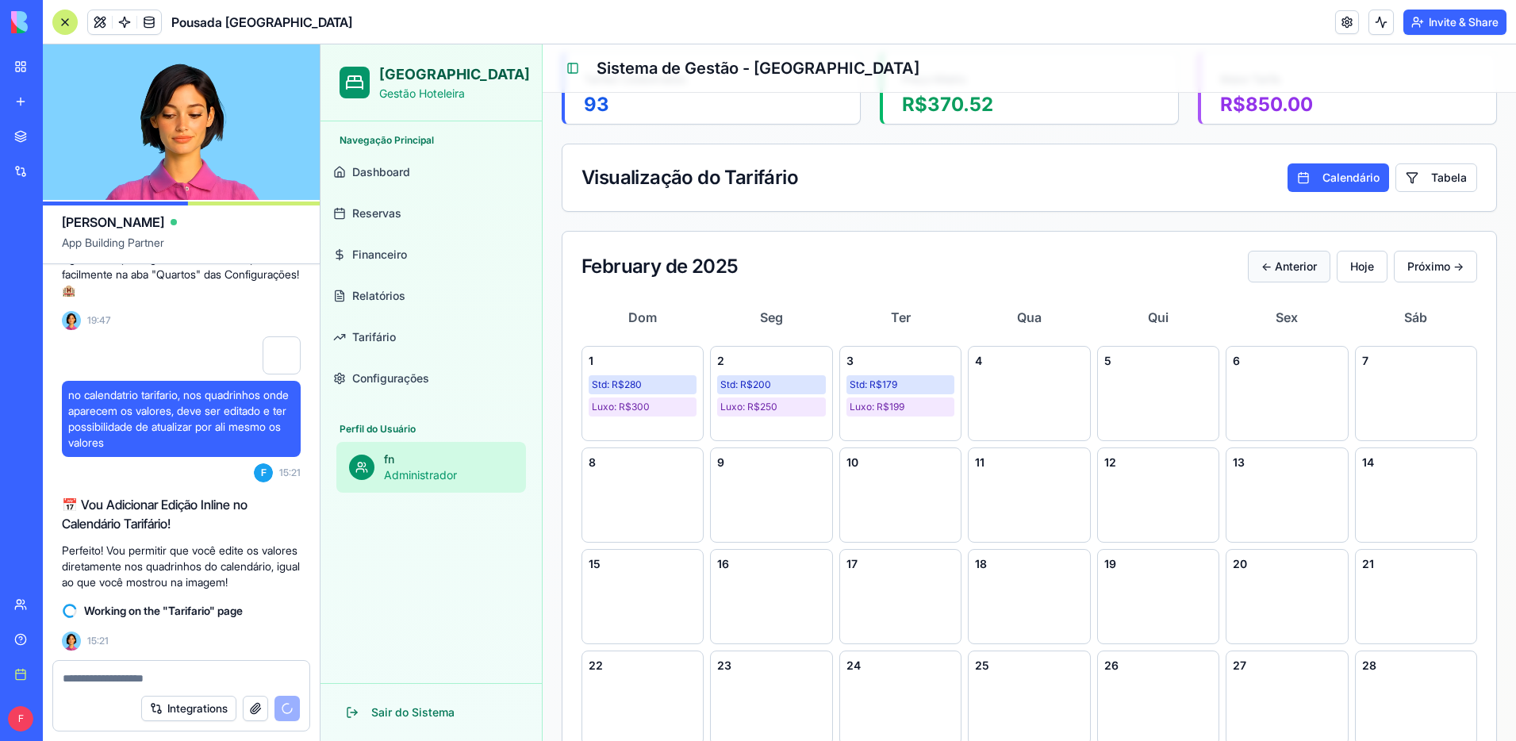
click at [1298, 274] on button "← Anterior" at bounding box center [1289, 267] width 82 height 32
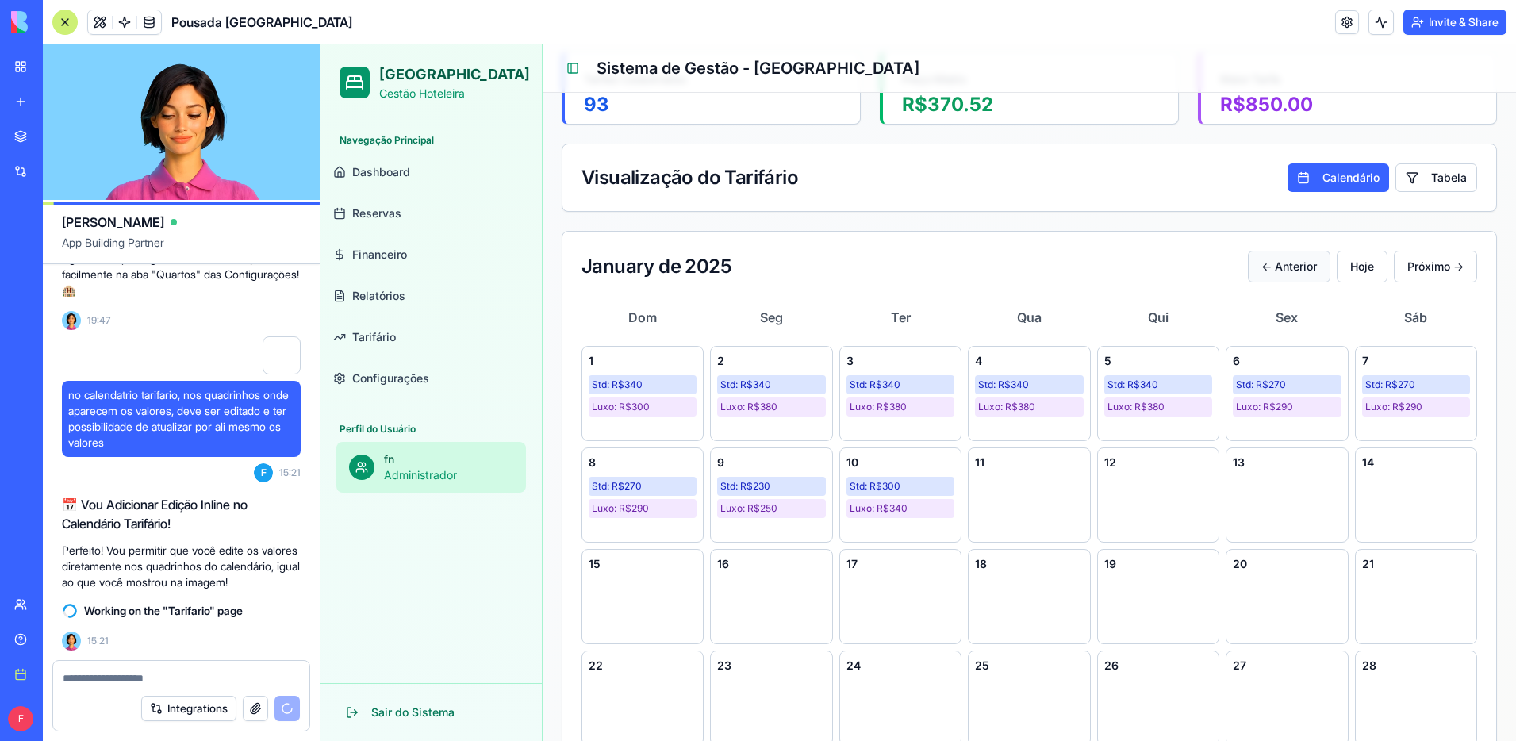
click at [1298, 270] on button "← Anterior" at bounding box center [1289, 267] width 82 height 32
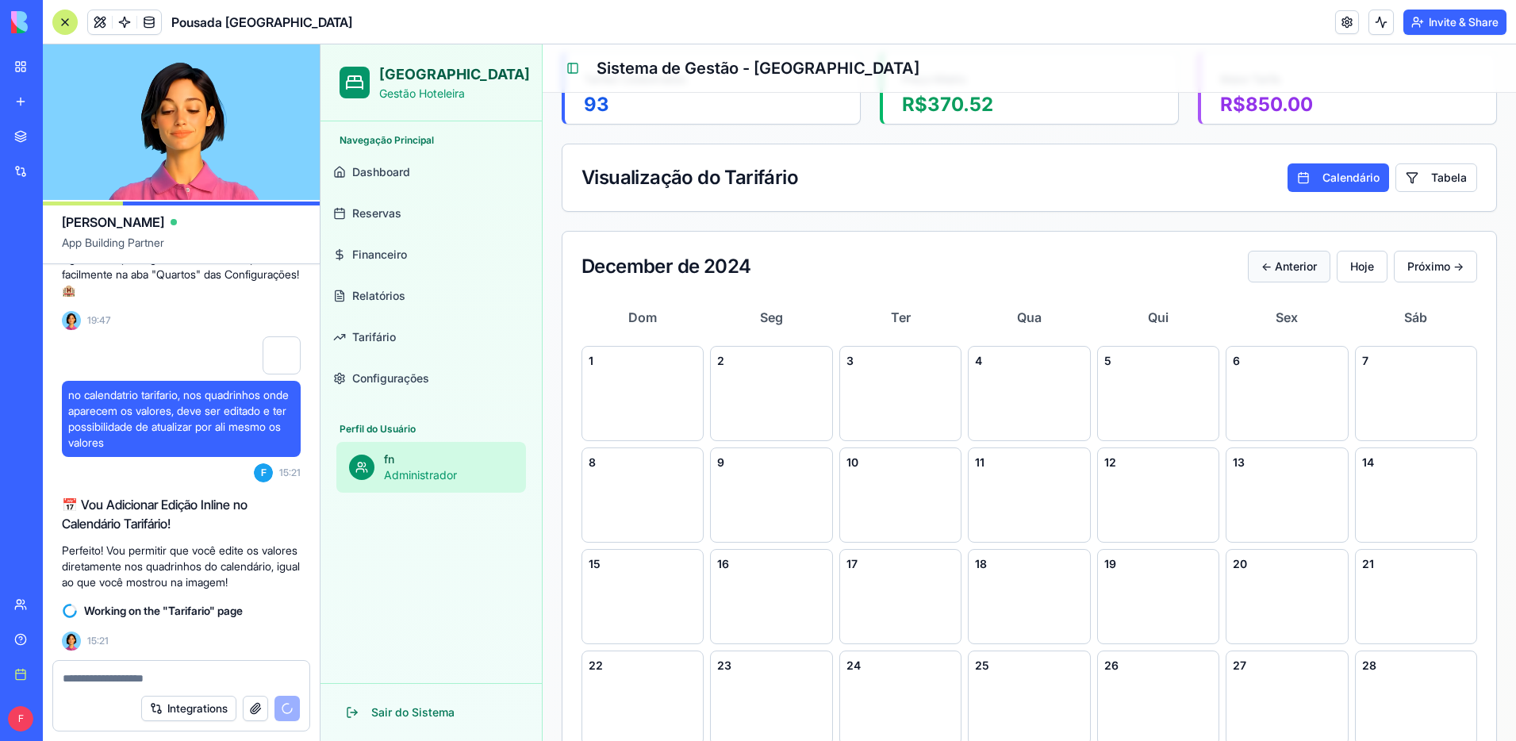
click at [1298, 270] on button "← Anterior" at bounding box center [1289, 267] width 82 height 32
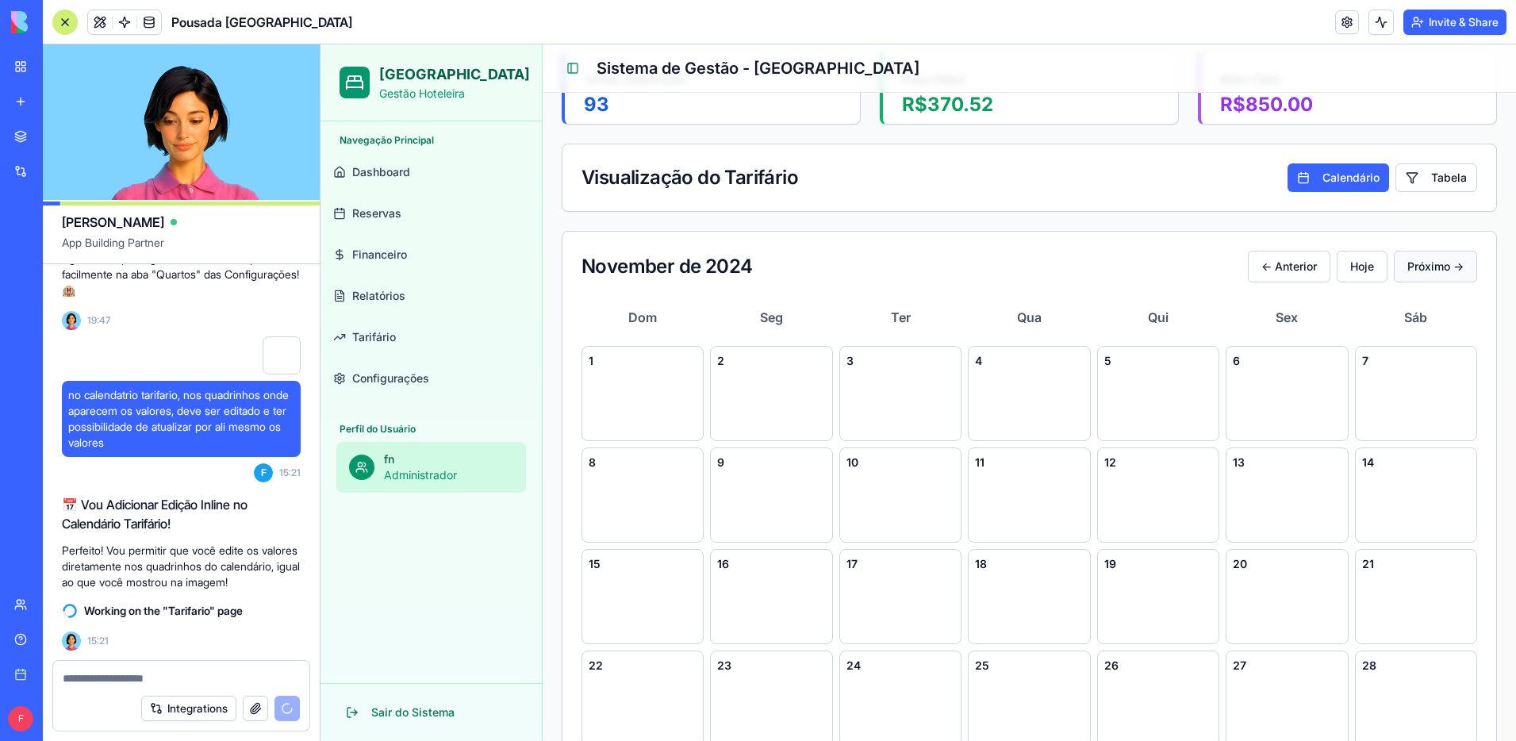
click at [1402, 270] on button "Próximo →" at bounding box center [1435, 267] width 83 height 32
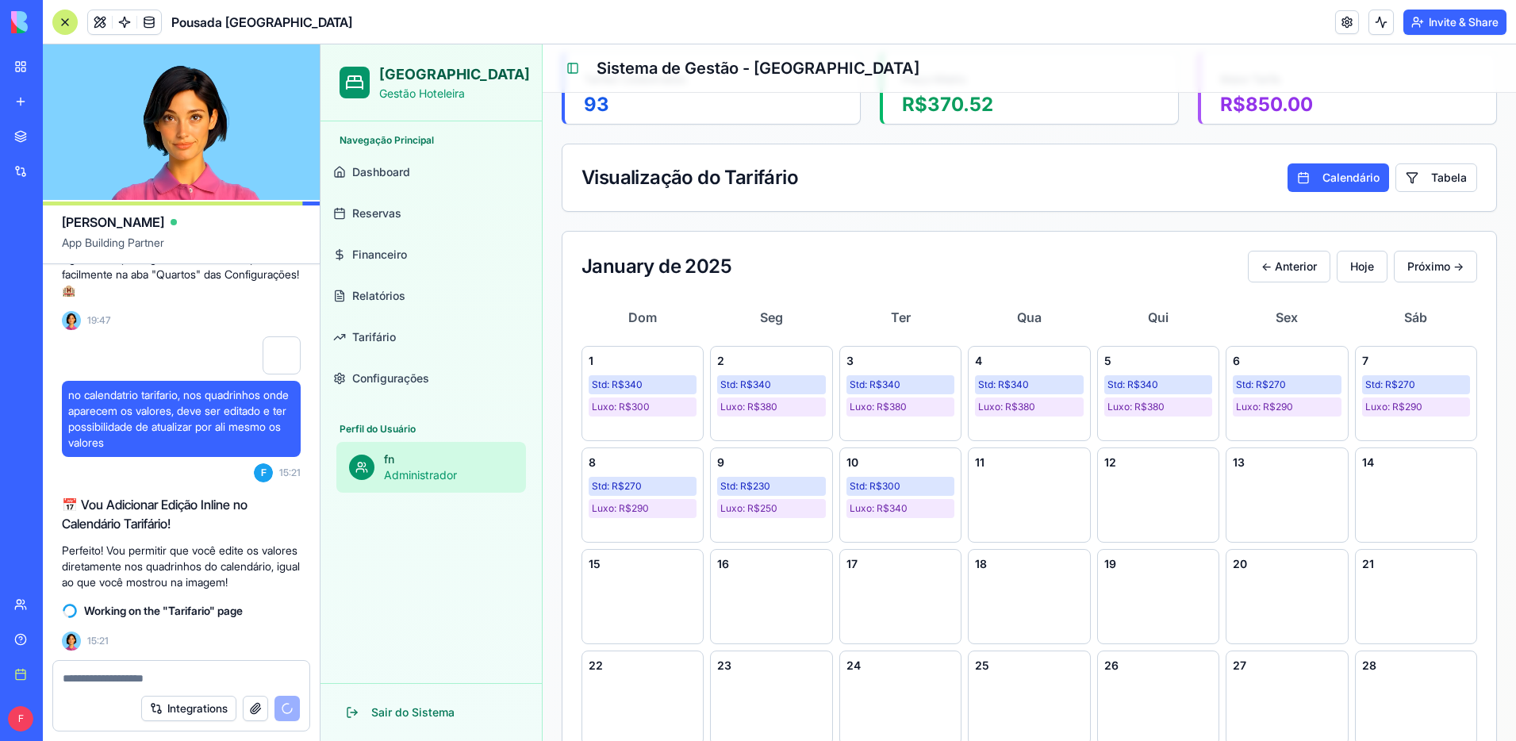
click at [417, 298] on link "Relatórios" at bounding box center [431, 296] width 209 height 38
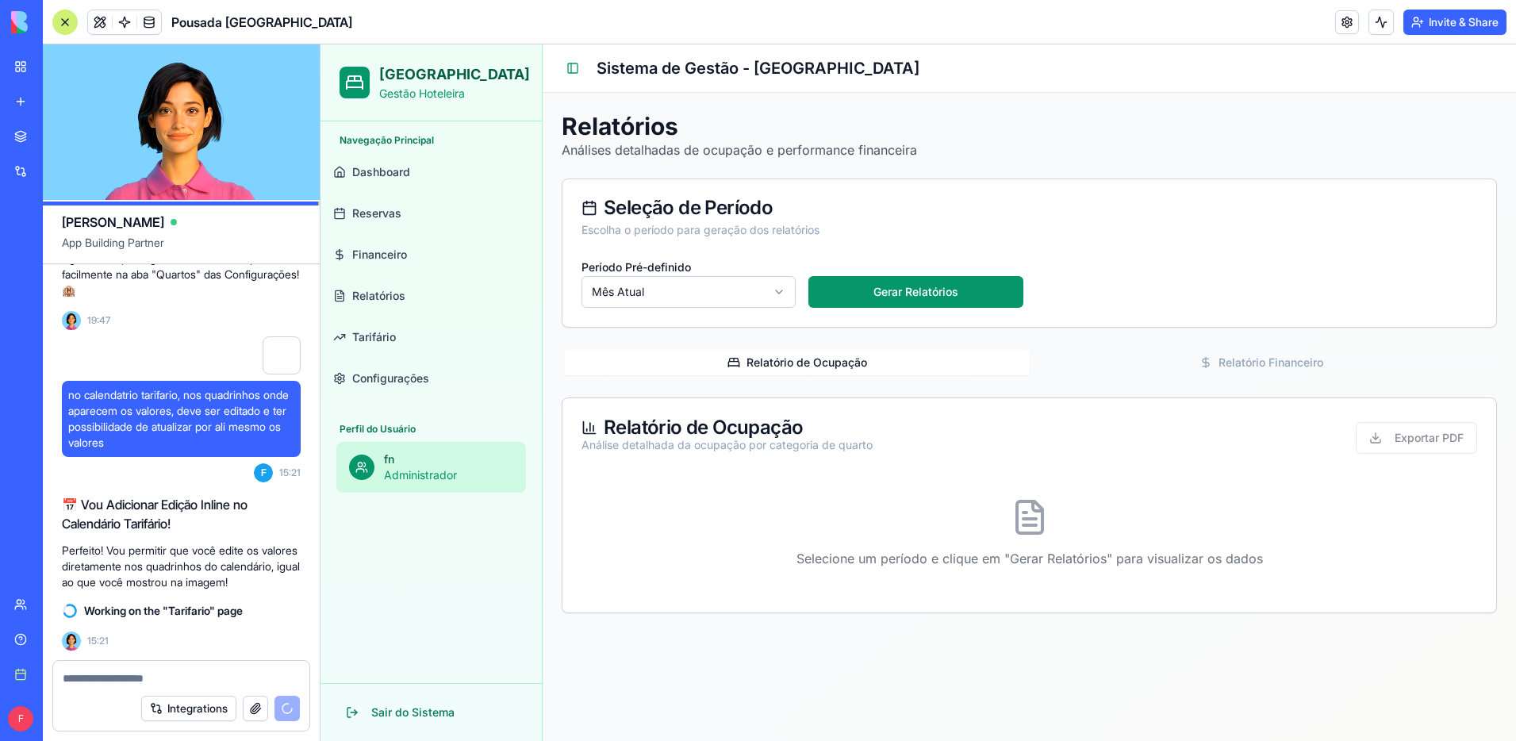
click at [419, 261] on link "Financeiro" at bounding box center [431, 255] width 209 height 38
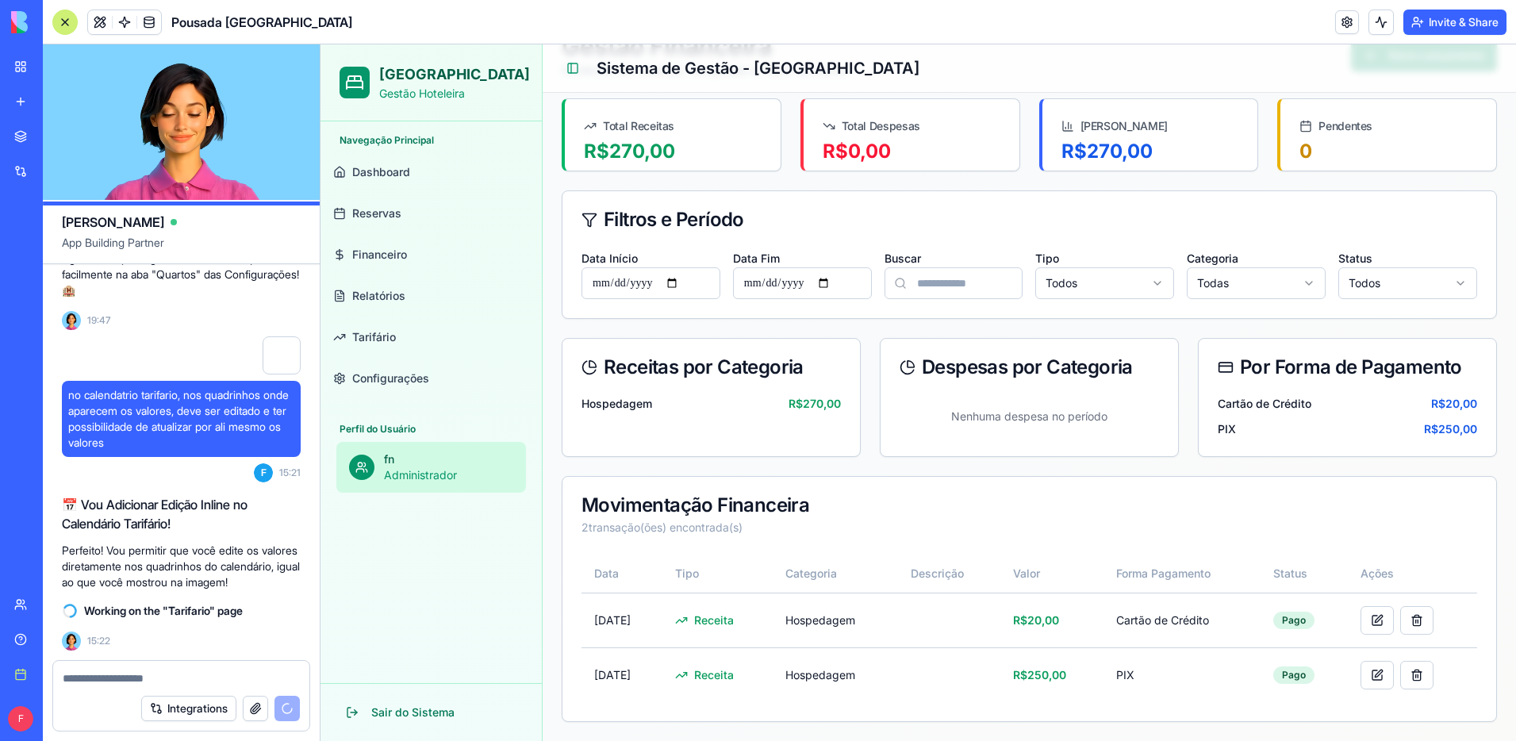
scroll to position [3342, 0]
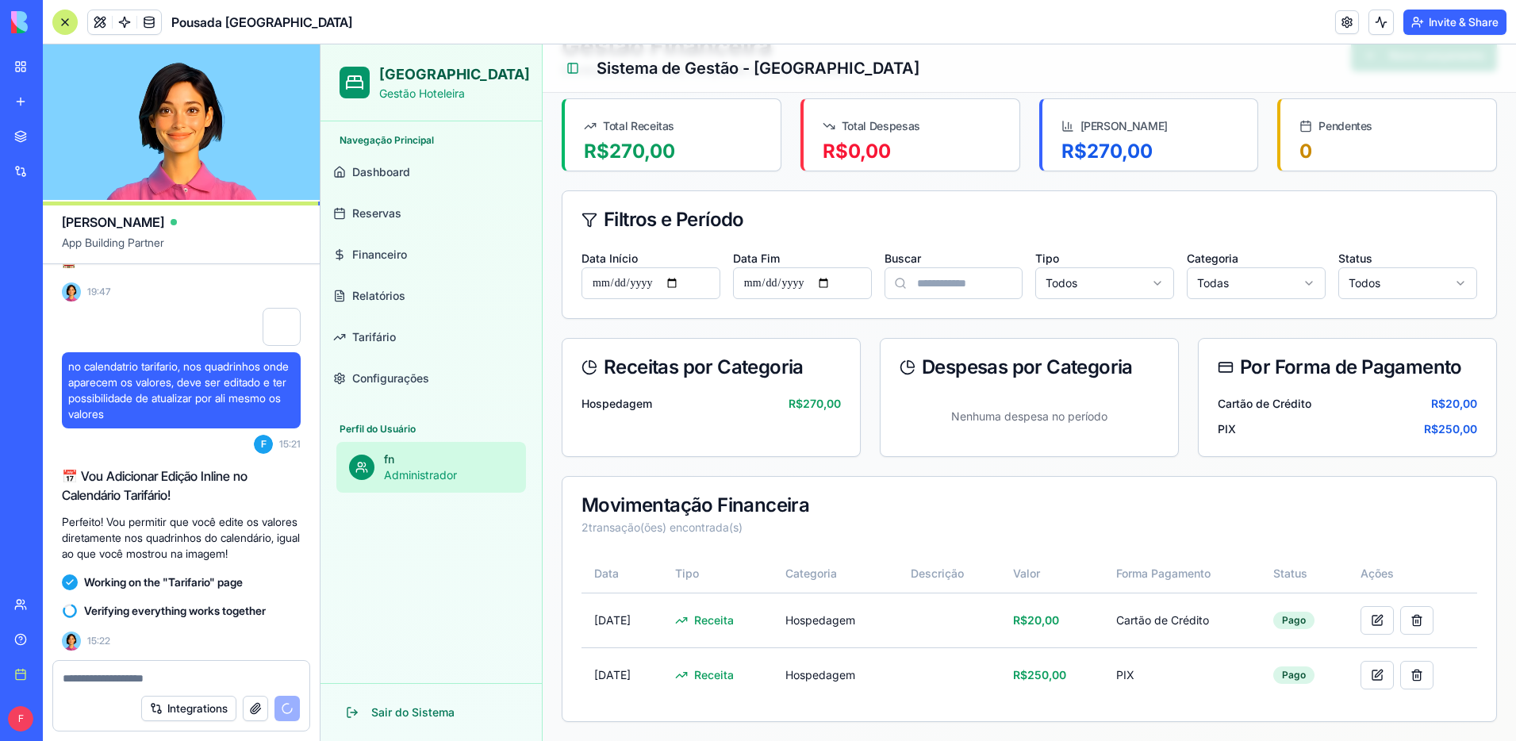
click at [432, 221] on link "Reservas" at bounding box center [431, 213] width 209 height 38
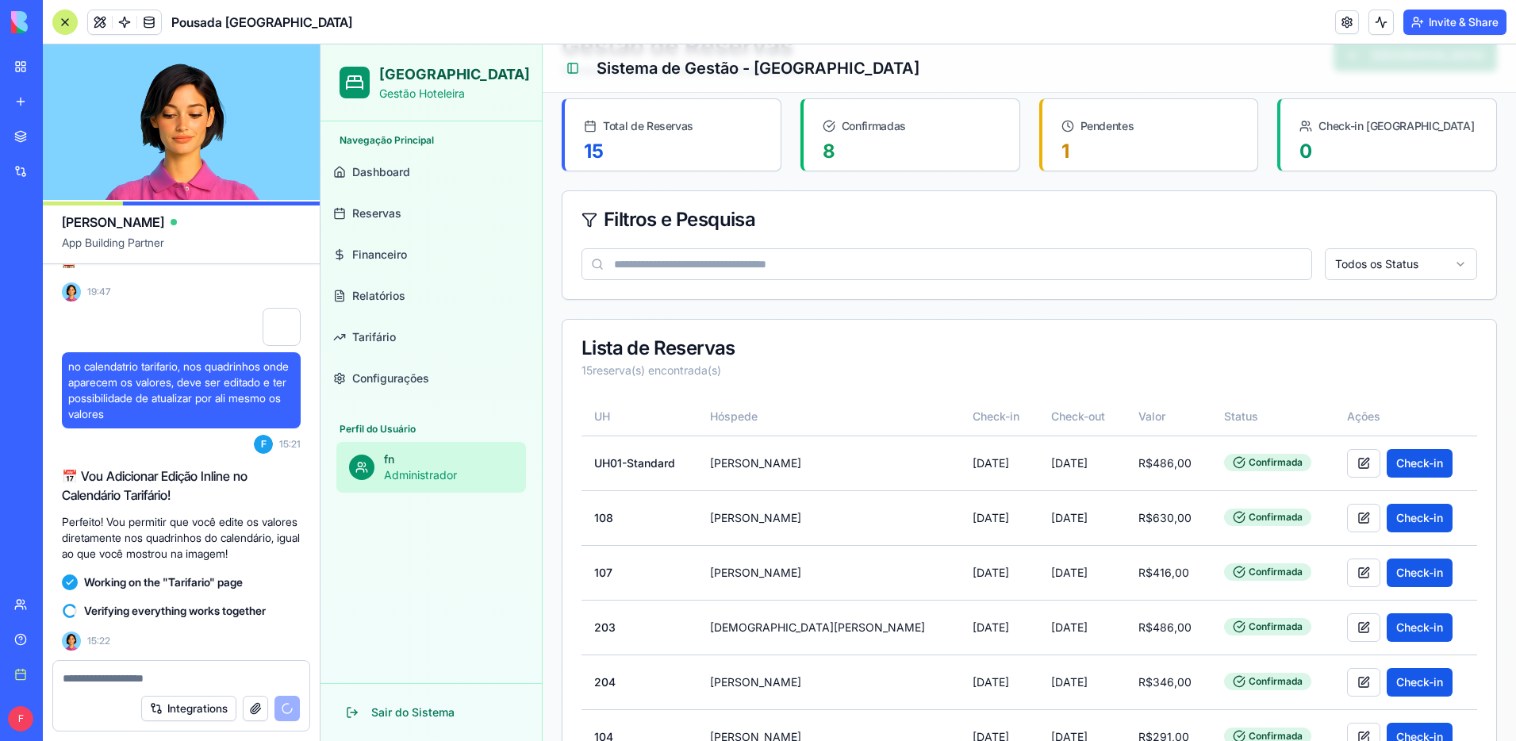
click at [409, 374] on span "Configurações" at bounding box center [390, 378] width 77 height 16
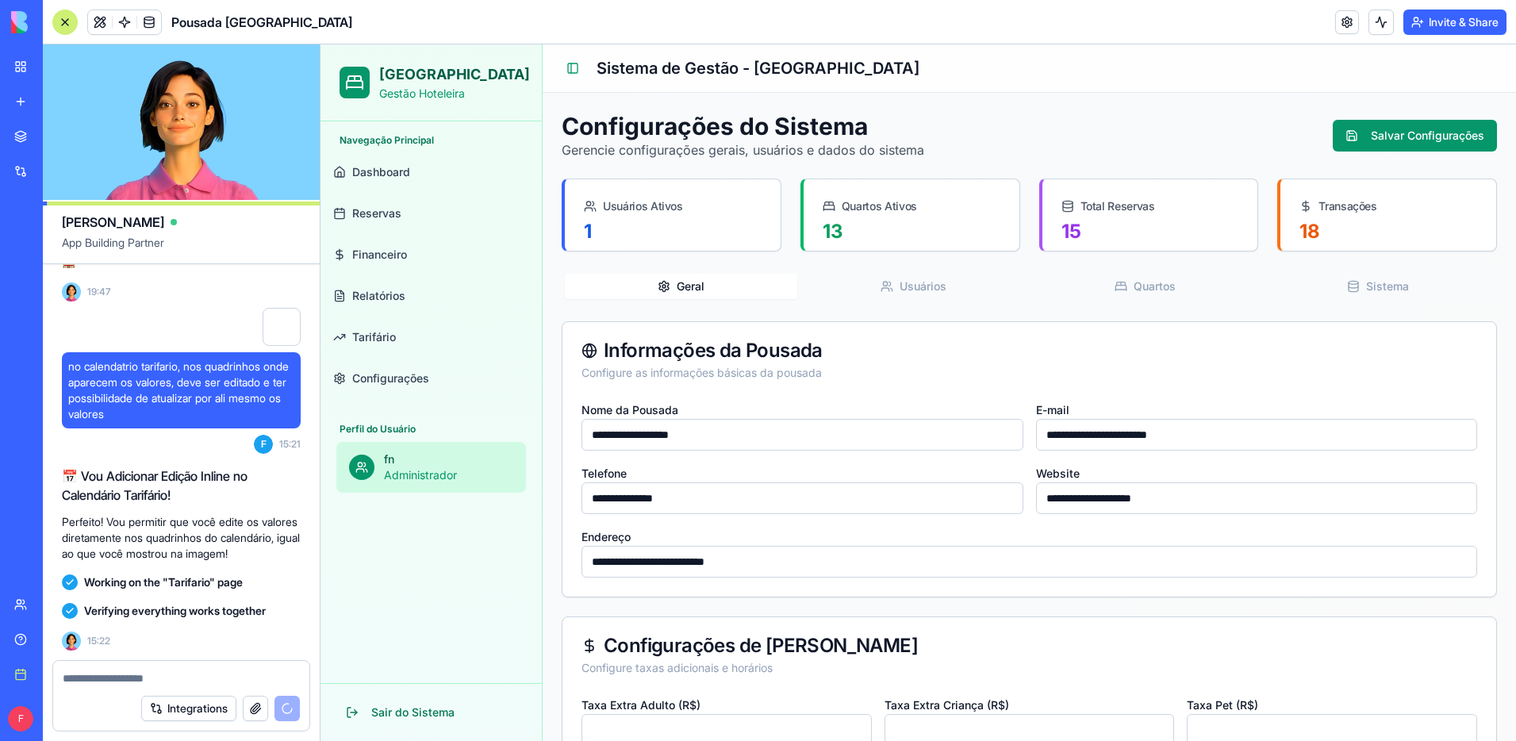
click at [969, 280] on button "Usuários" at bounding box center [913, 286] width 232 height 25
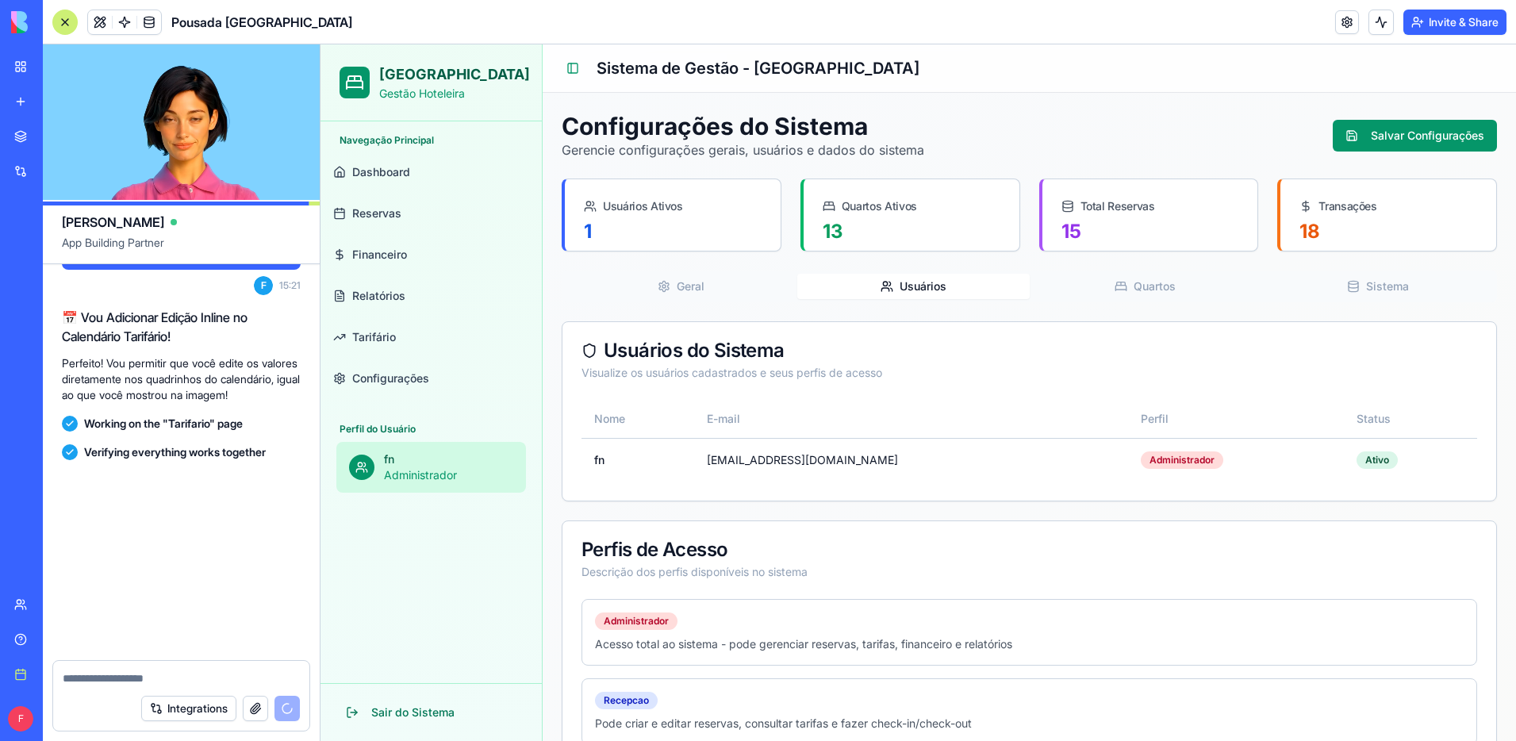
scroll to position [3703, 0]
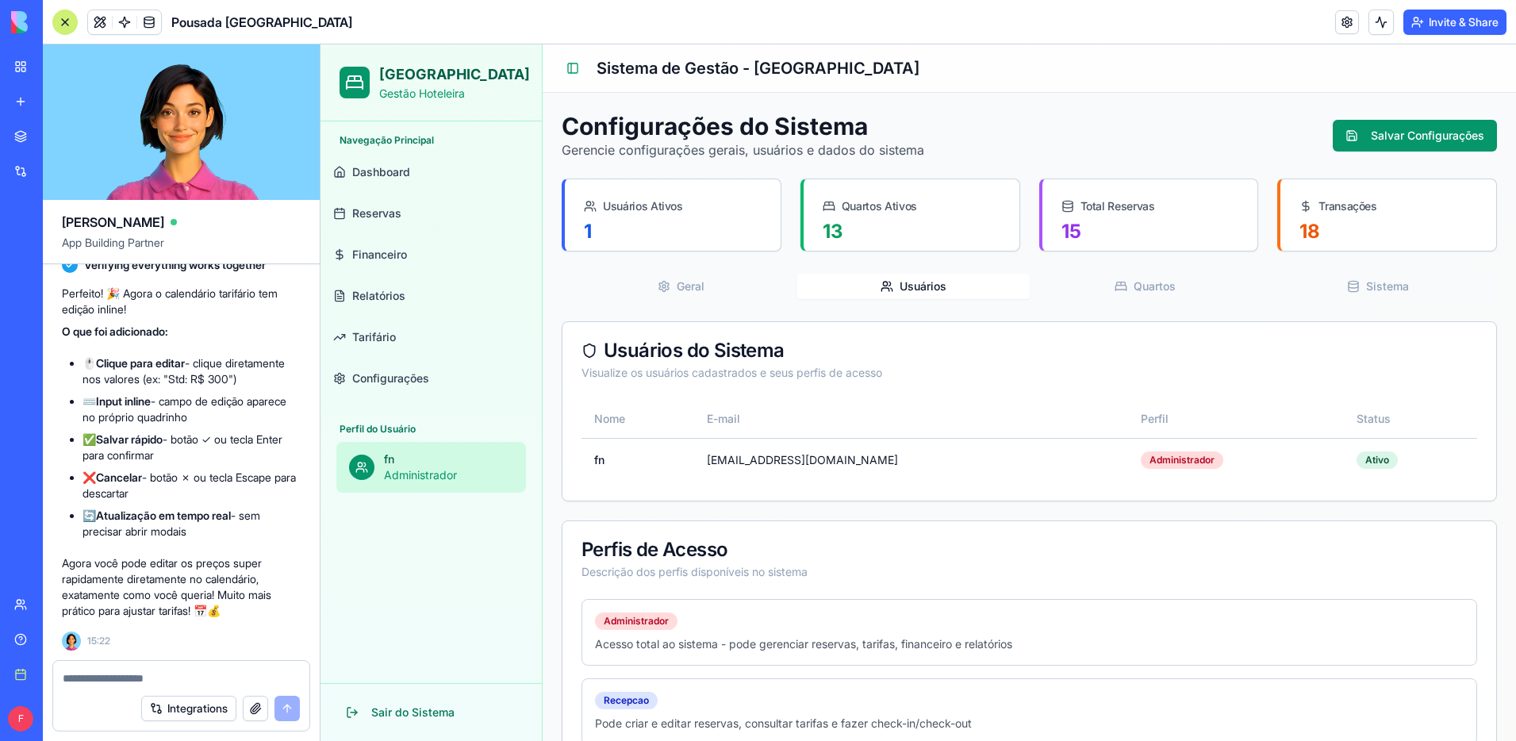
click at [1171, 290] on button "Quartos" at bounding box center [1146, 286] width 232 height 25
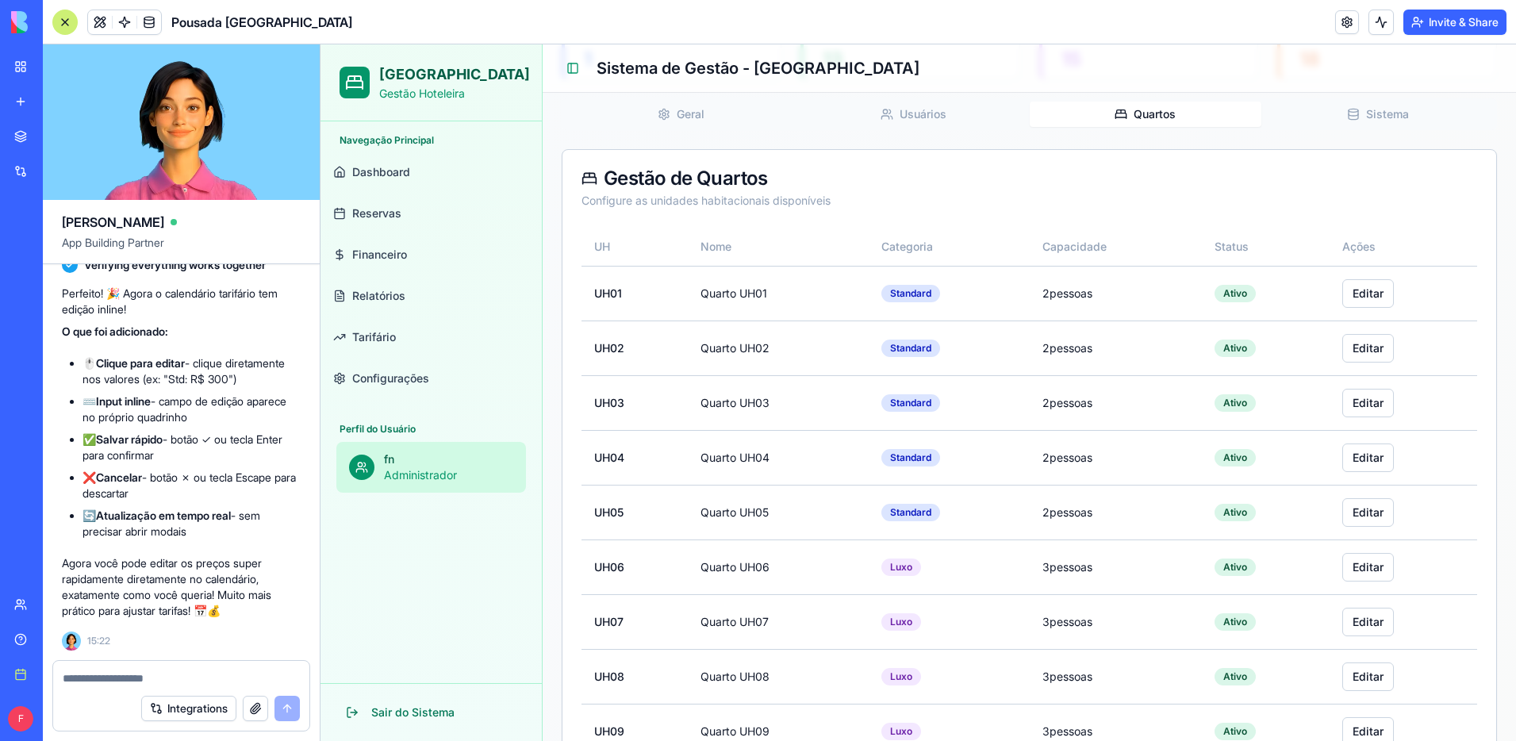
scroll to position [0, 0]
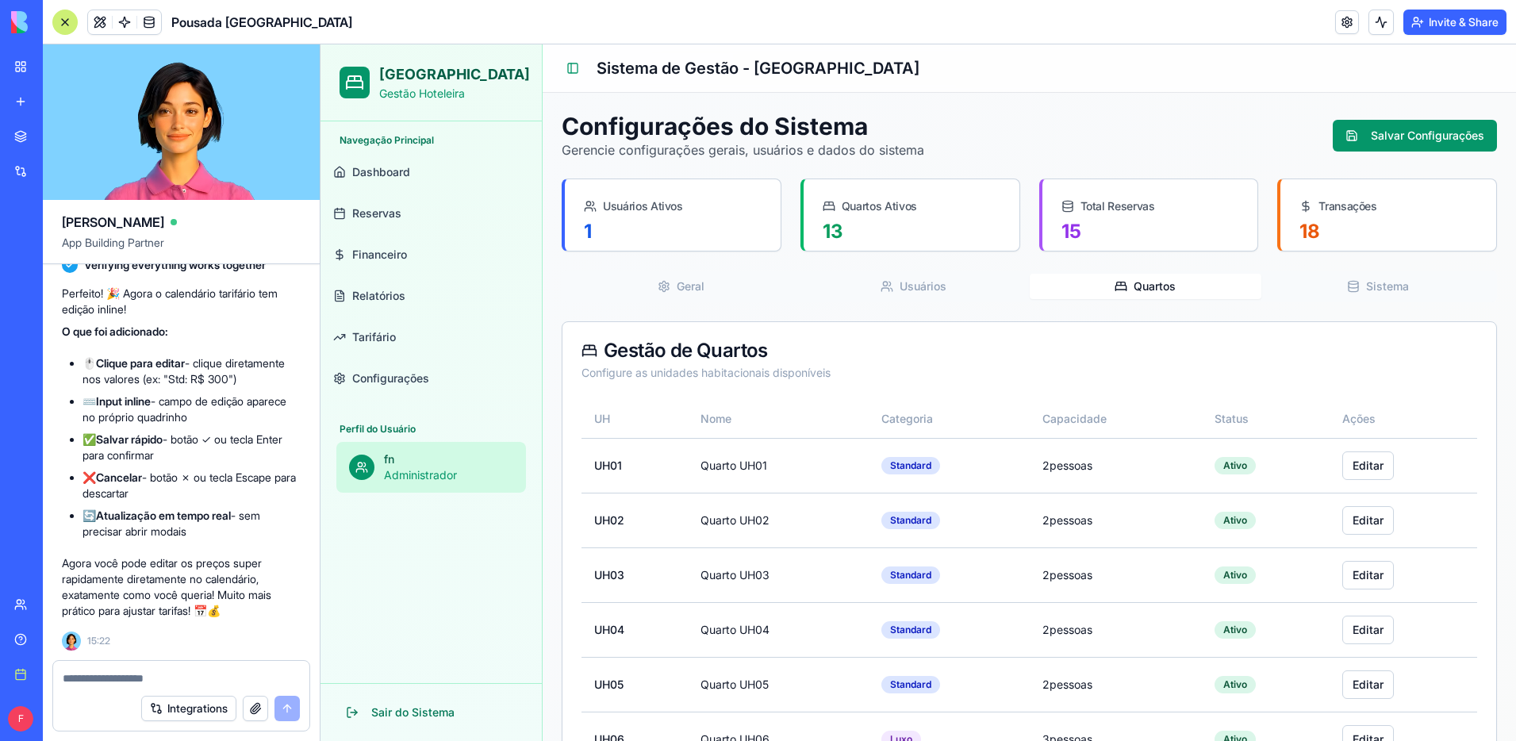
click at [382, 324] on link "Tarifário" at bounding box center [431, 337] width 209 height 38
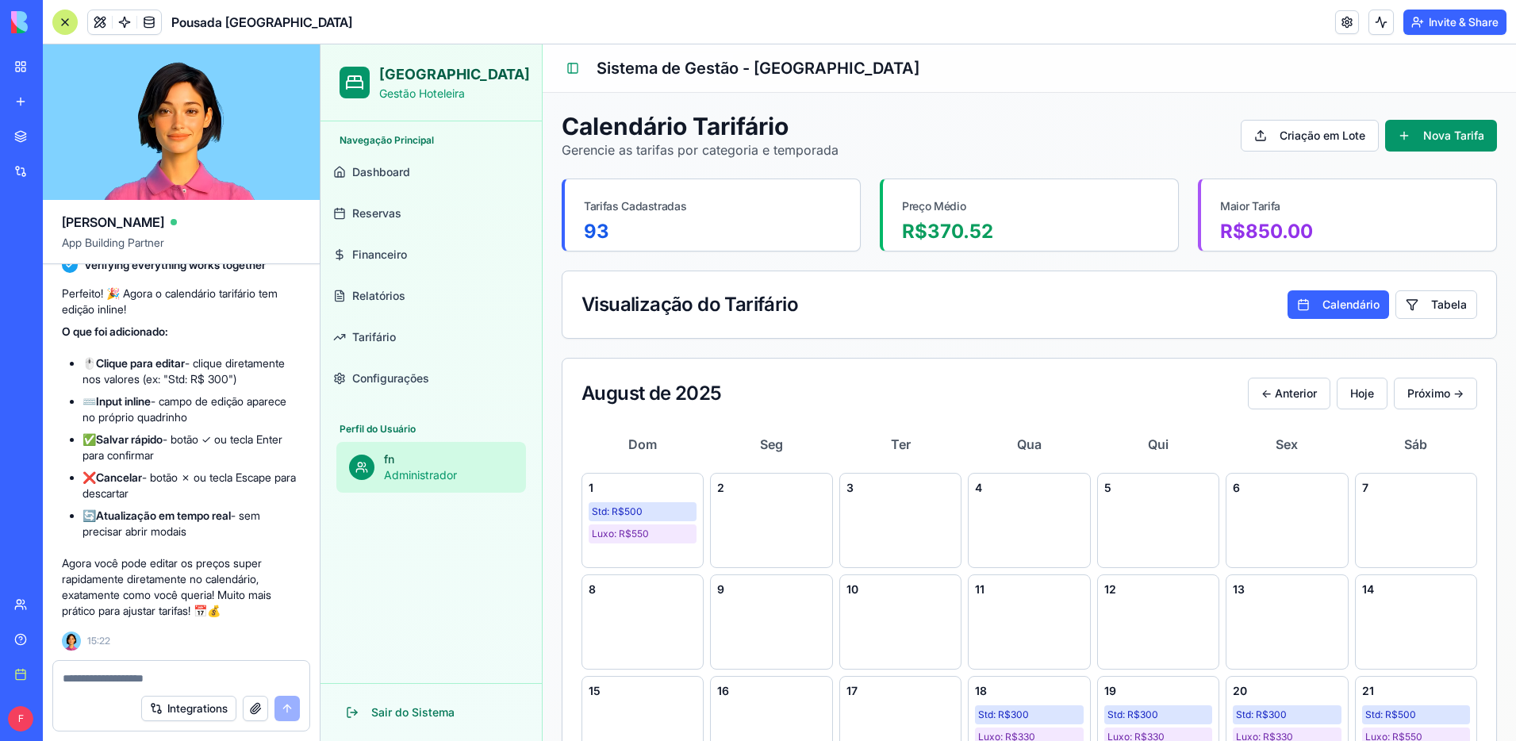
click at [385, 328] on link "Tarifário" at bounding box center [431, 337] width 209 height 38
click at [677, 530] on div "Luxo: R$ 550" at bounding box center [643, 533] width 108 height 19
click at [652, 544] on input "***" at bounding box center [648, 540] width 35 height 13
click at [650, 544] on input "***" at bounding box center [648, 540] width 35 height 13
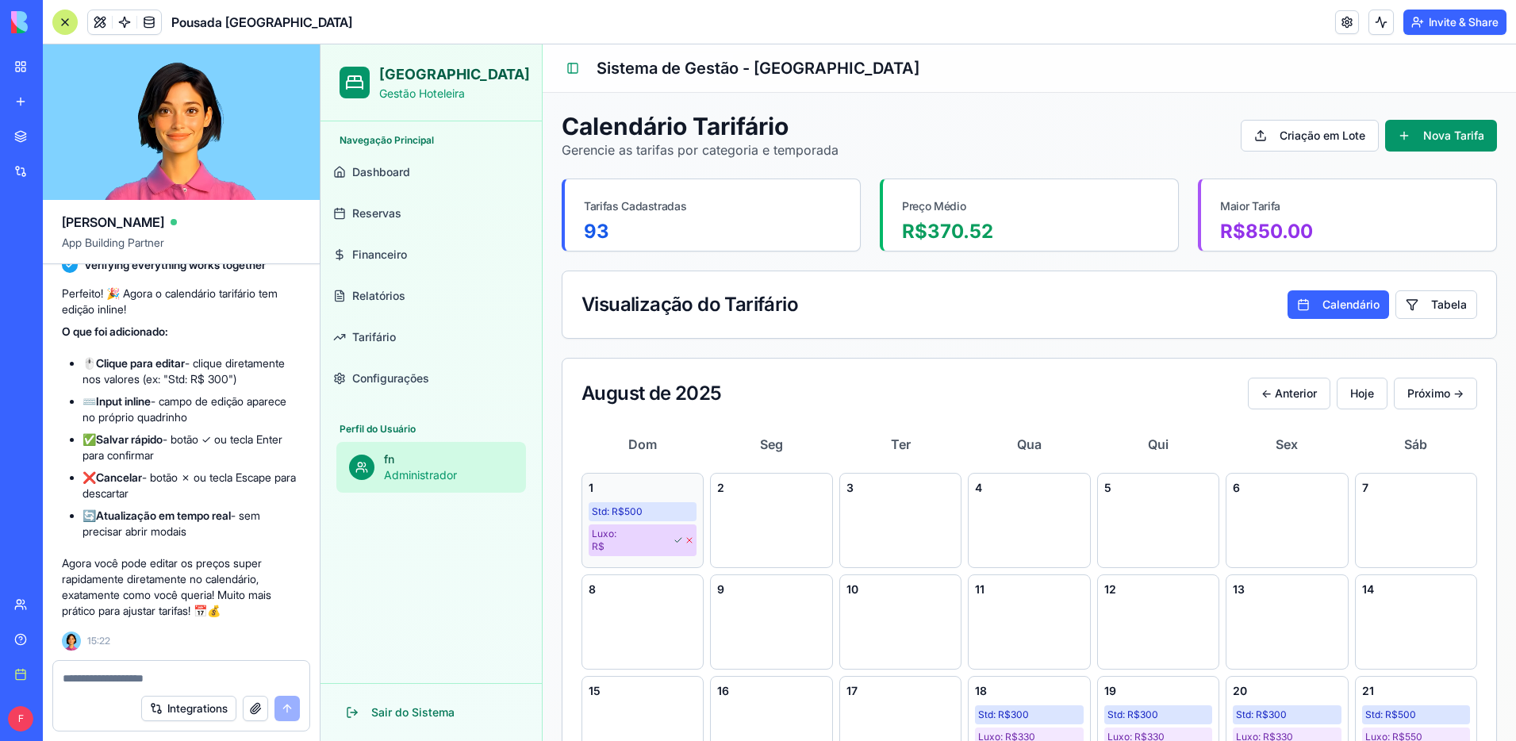
type input "***"
click at [677, 540] on icon at bounding box center [678, 540] width 6 height 5
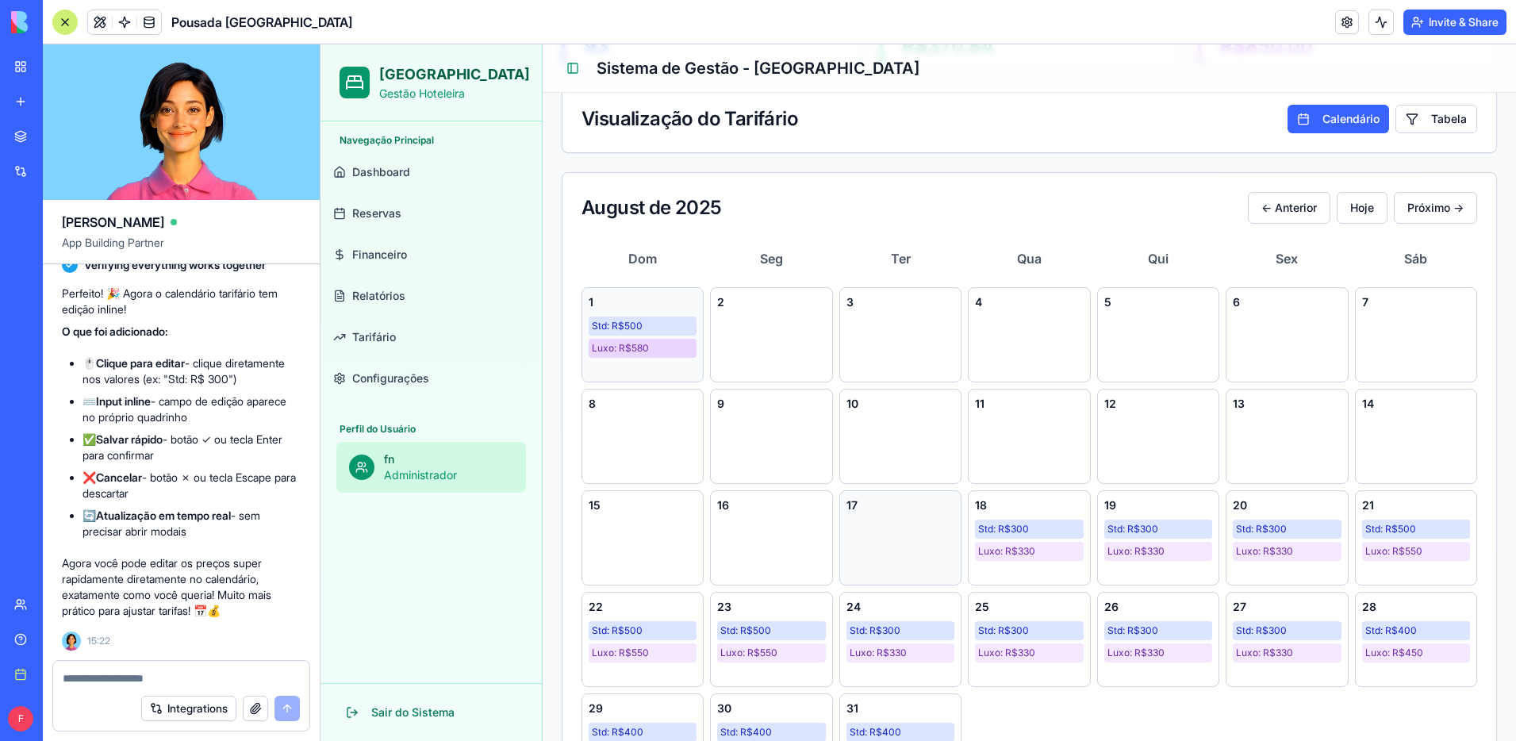
scroll to position [187, 0]
click at [1313, 547] on div "Luxo: R$ 330" at bounding box center [1287, 549] width 108 height 19
click at [1290, 558] on input "***" at bounding box center [1292, 556] width 35 height 13
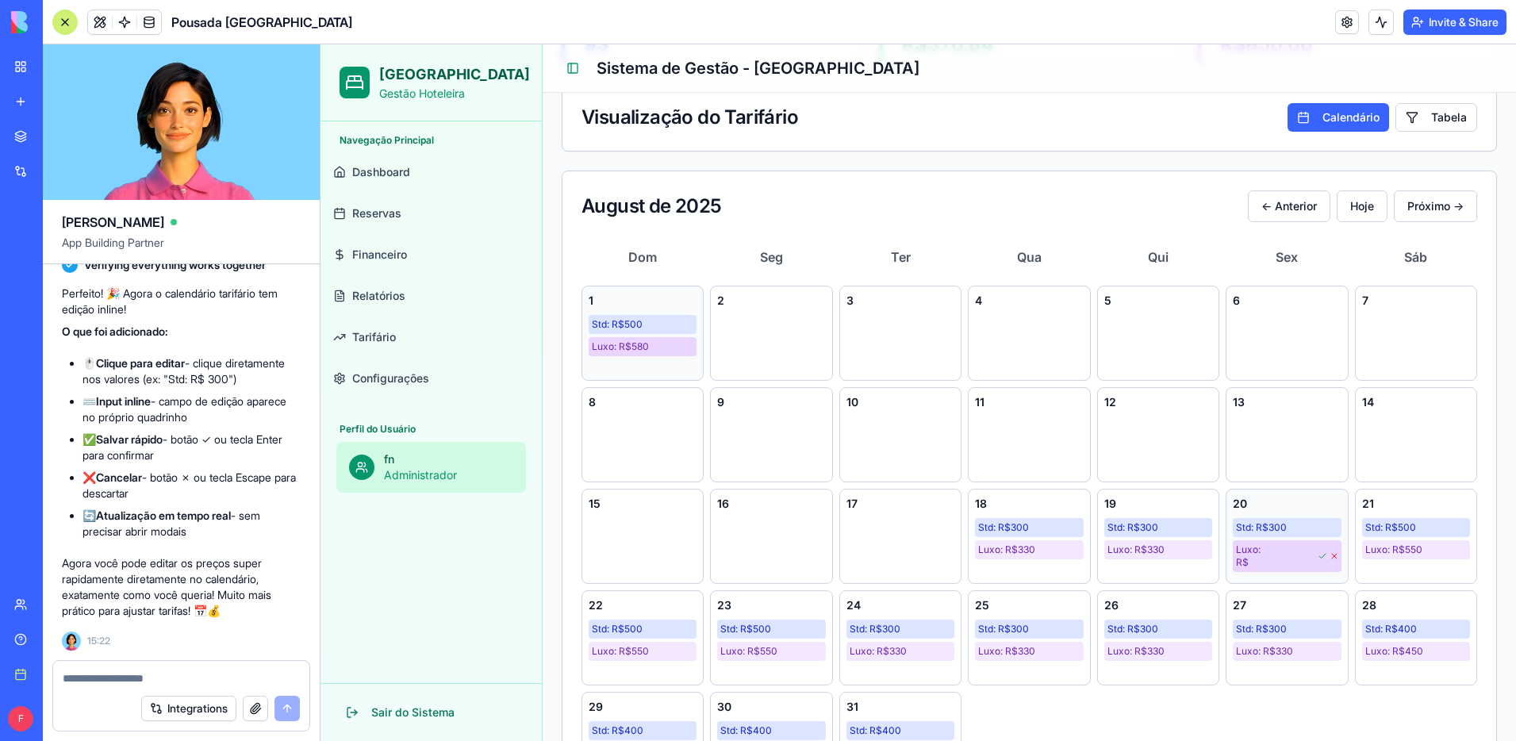
click at [1291, 558] on input "***" at bounding box center [1292, 556] width 35 height 13
type input "***"
click at [1324, 558] on icon at bounding box center [1323, 556] width 10 height 10
